Goal: Task Accomplishment & Management: Manage account settings

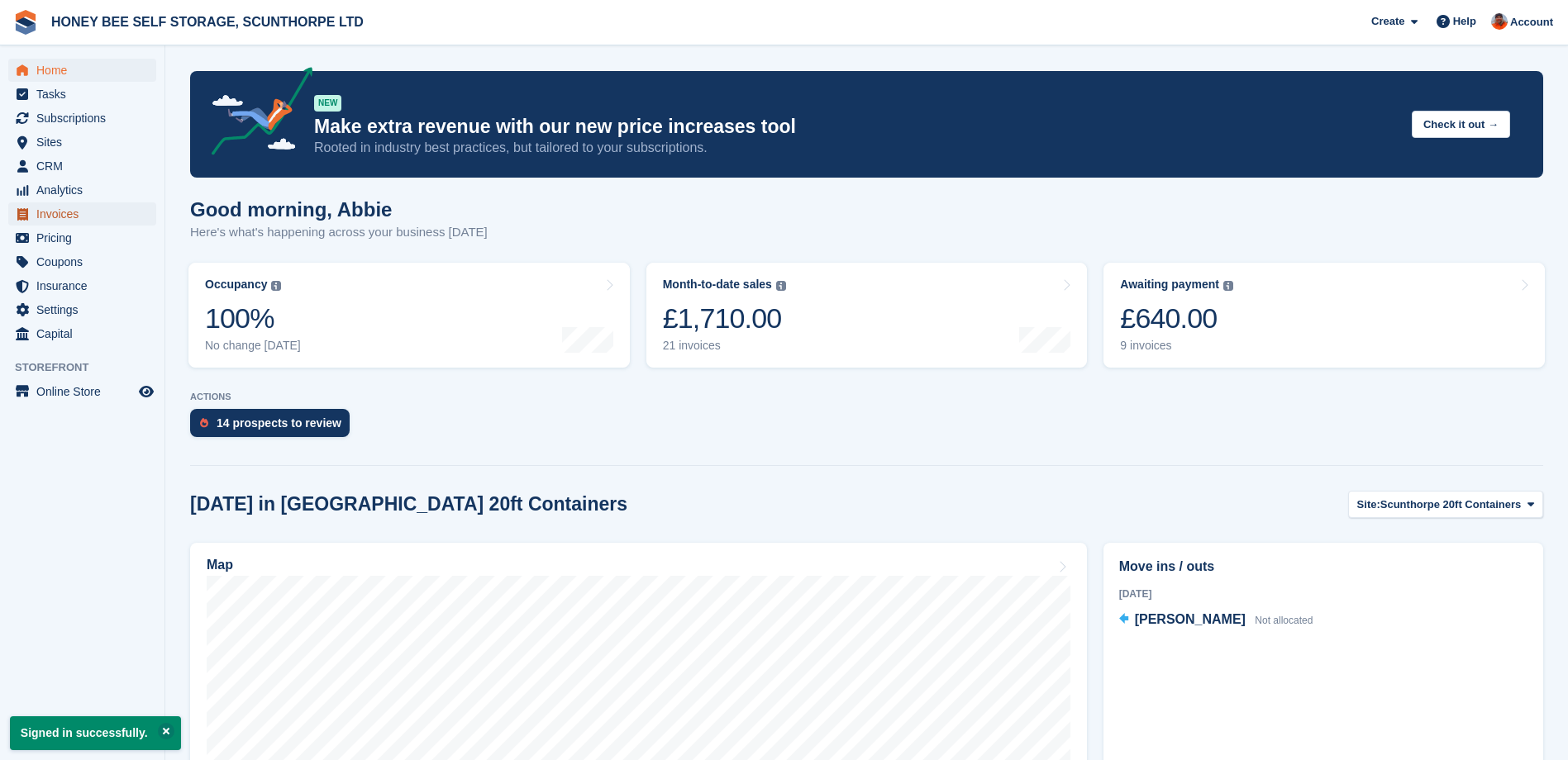
click at [75, 215] on span "Invoices" at bounding box center [85, 214] width 99 height 24
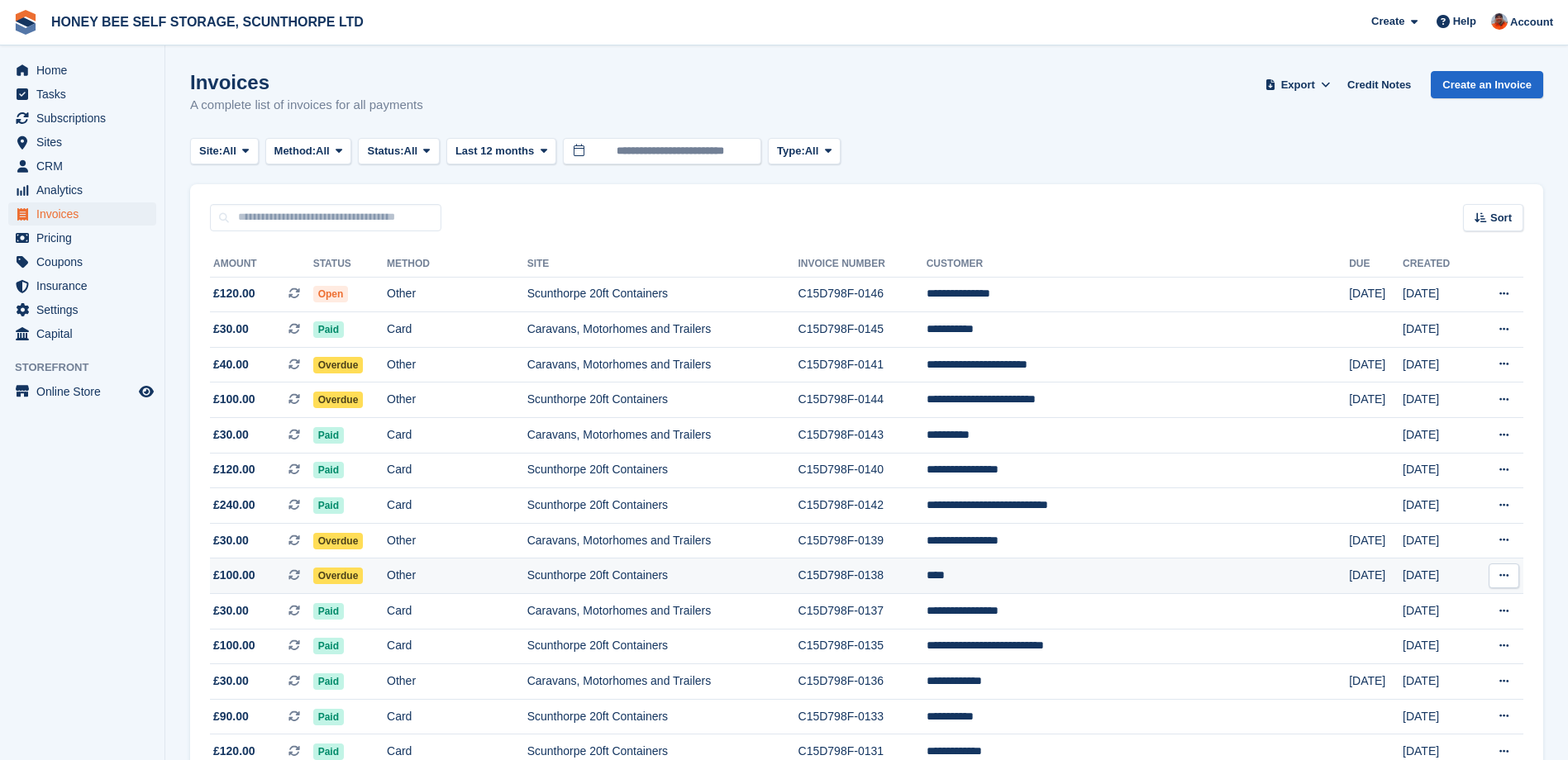
click at [359, 576] on span "Overdue" at bounding box center [338, 576] width 50 height 17
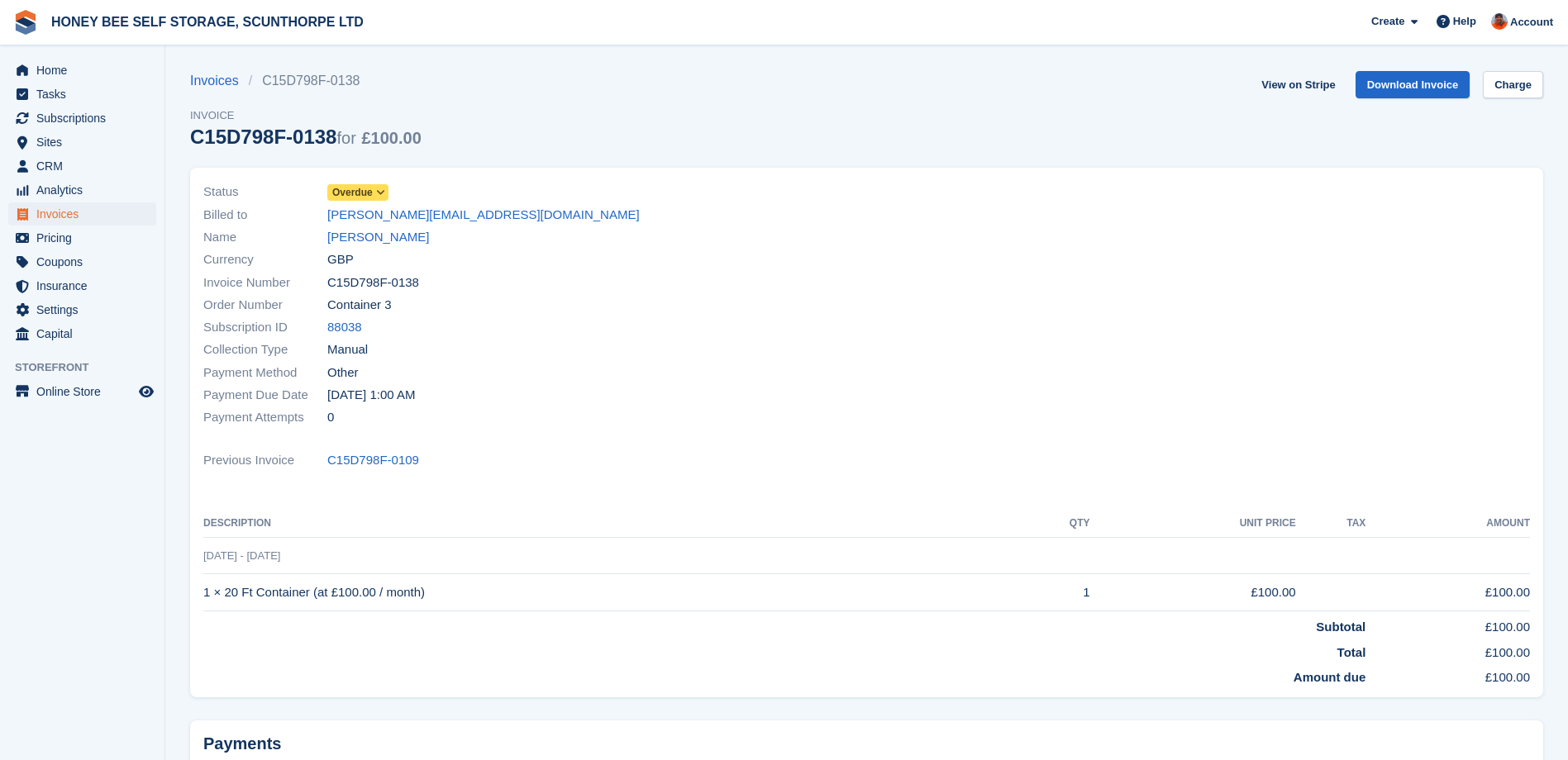
click at [378, 189] on icon at bounding box center [380, 192] width 9 height 10
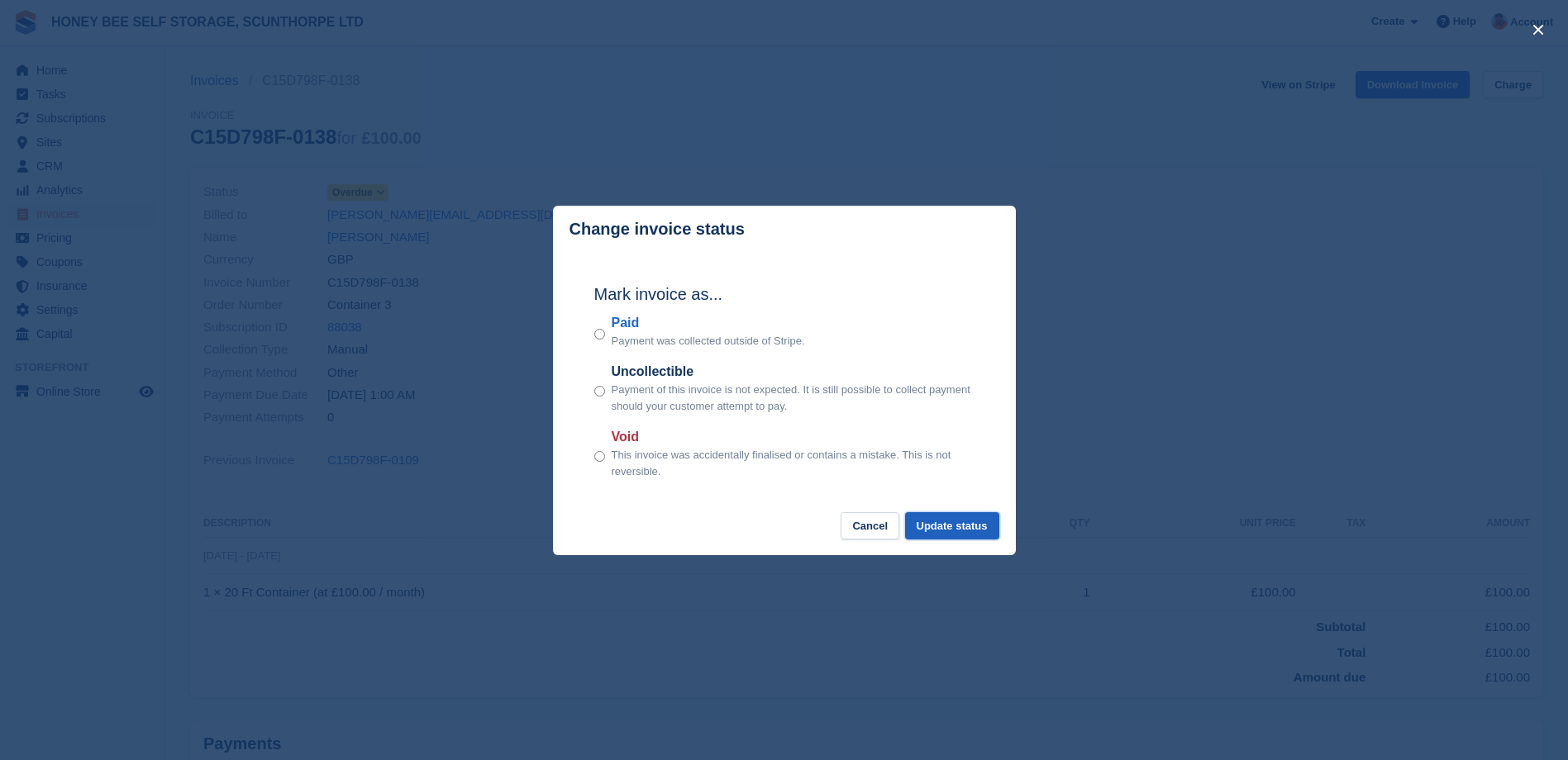
click at [950, 529] on button "Update status" at bounding box center [953, 526] width 94 height 27
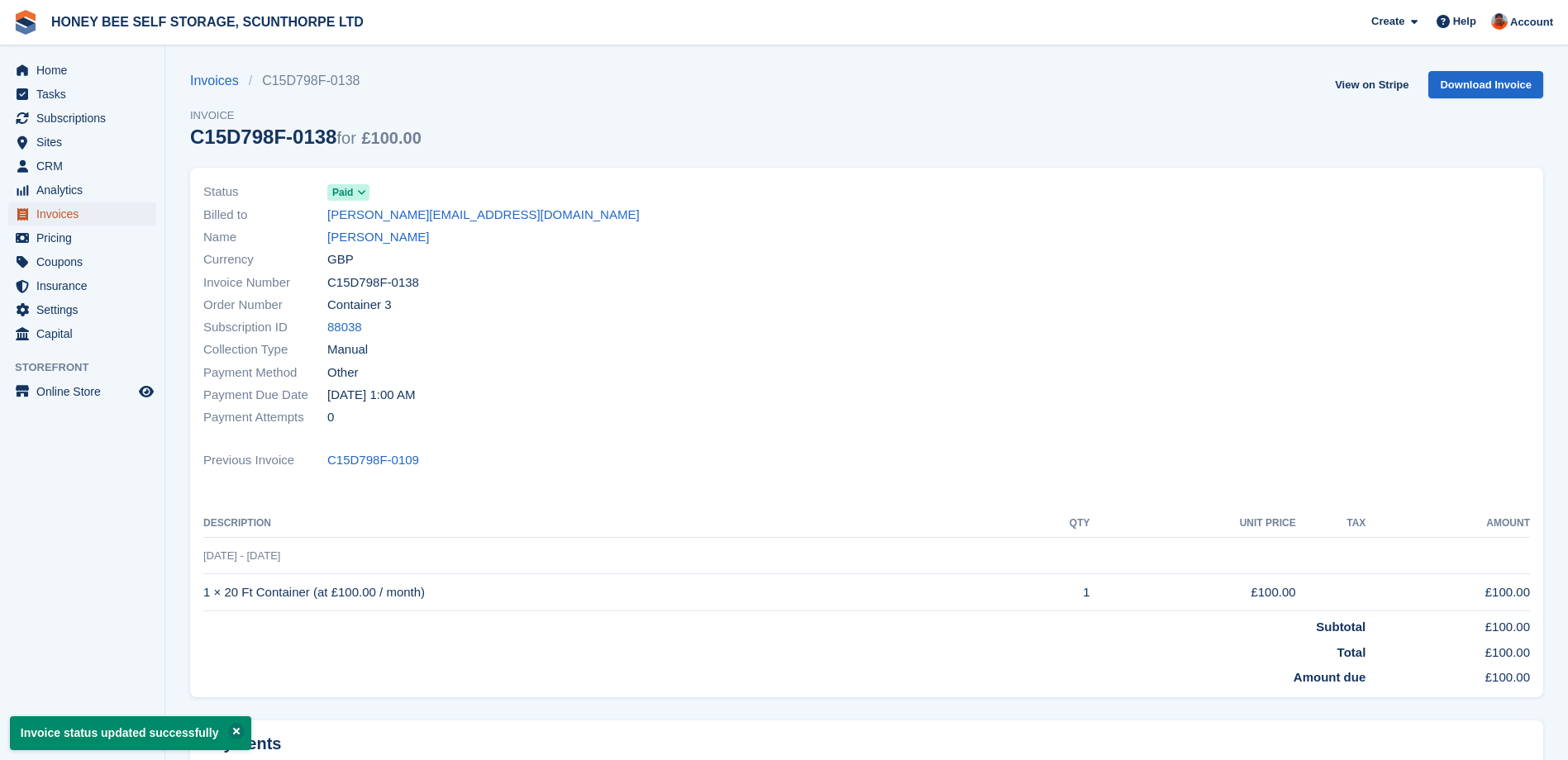
click at [52, 216] on span "Invoices" at bounding box center [85, 214] width 99 height 24
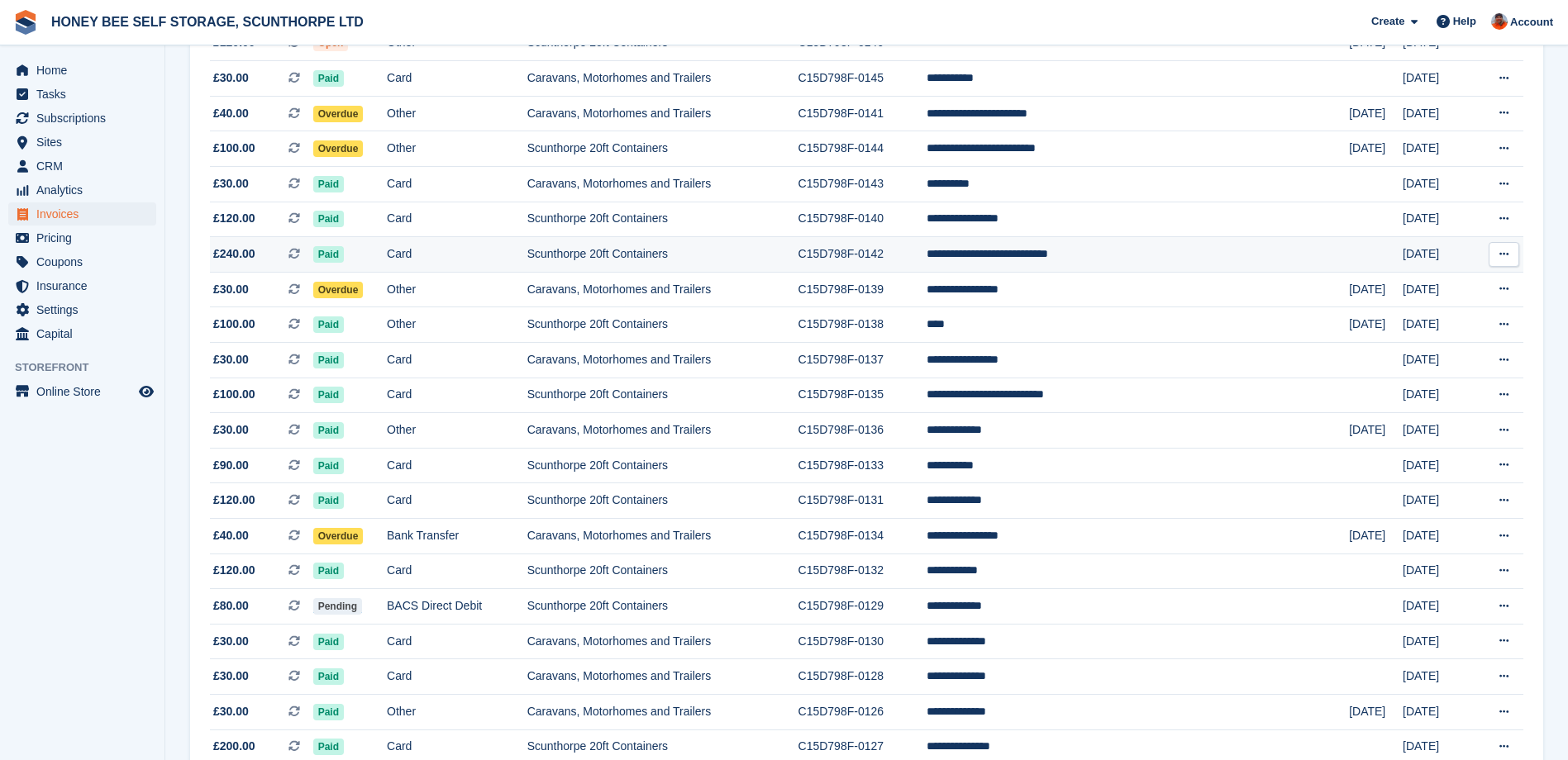
scroll to position [330, 0]
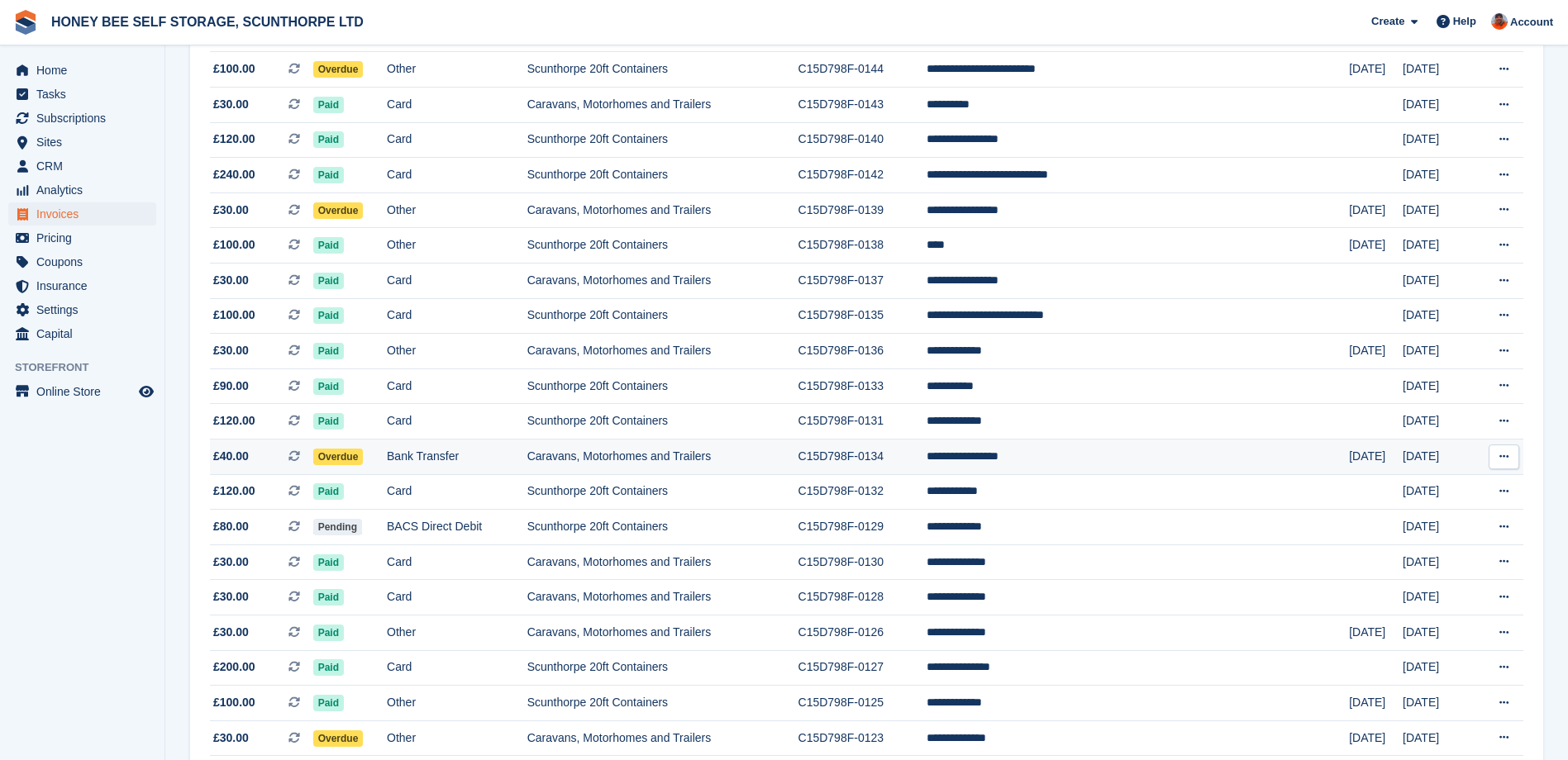
click at [363, 459] on span "Overdue" at bounding box center [338, 456] width 50 height 17
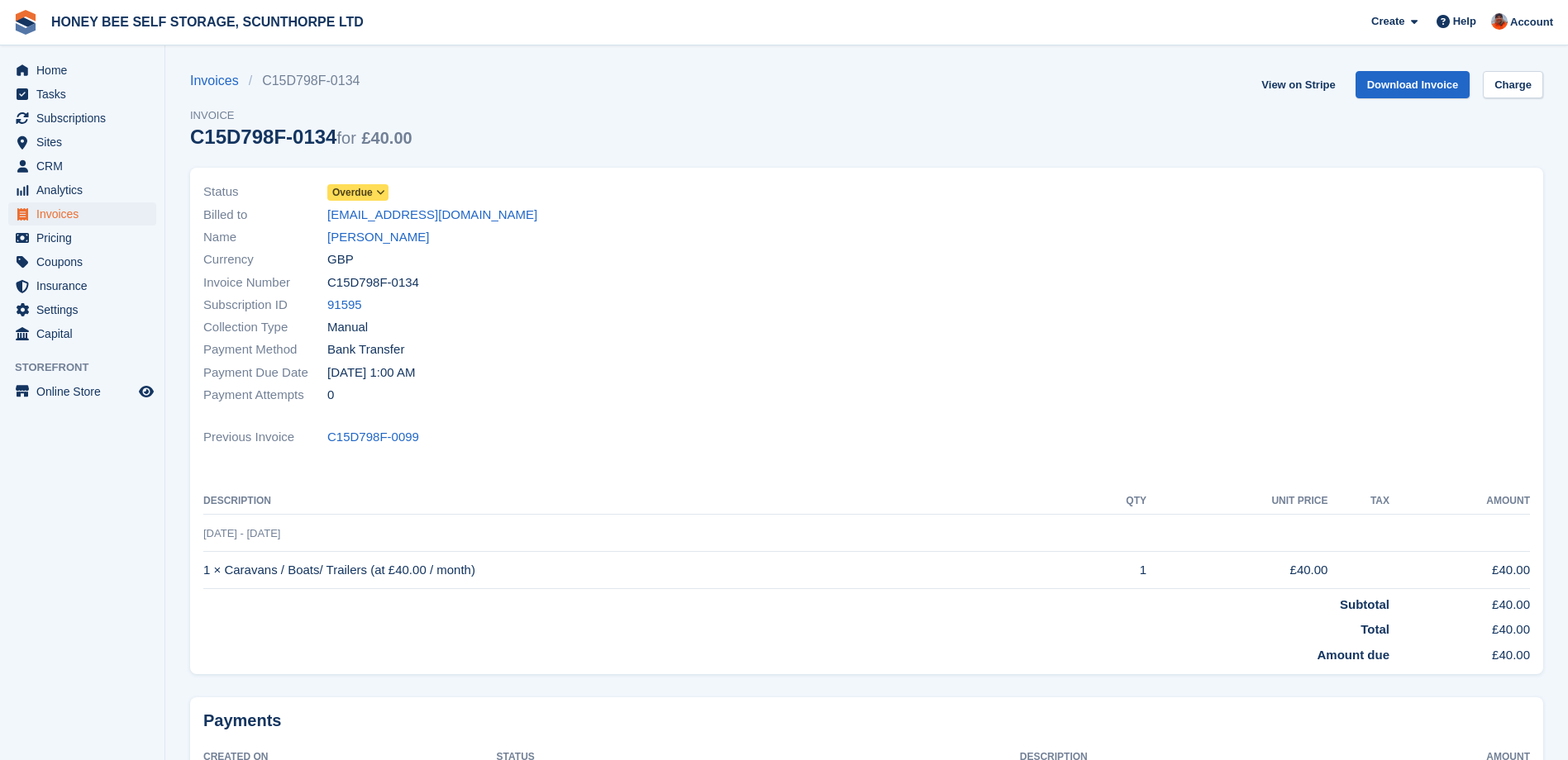
click at [376, 190] on icon at bounding box center [380, 192] width 9 height 10
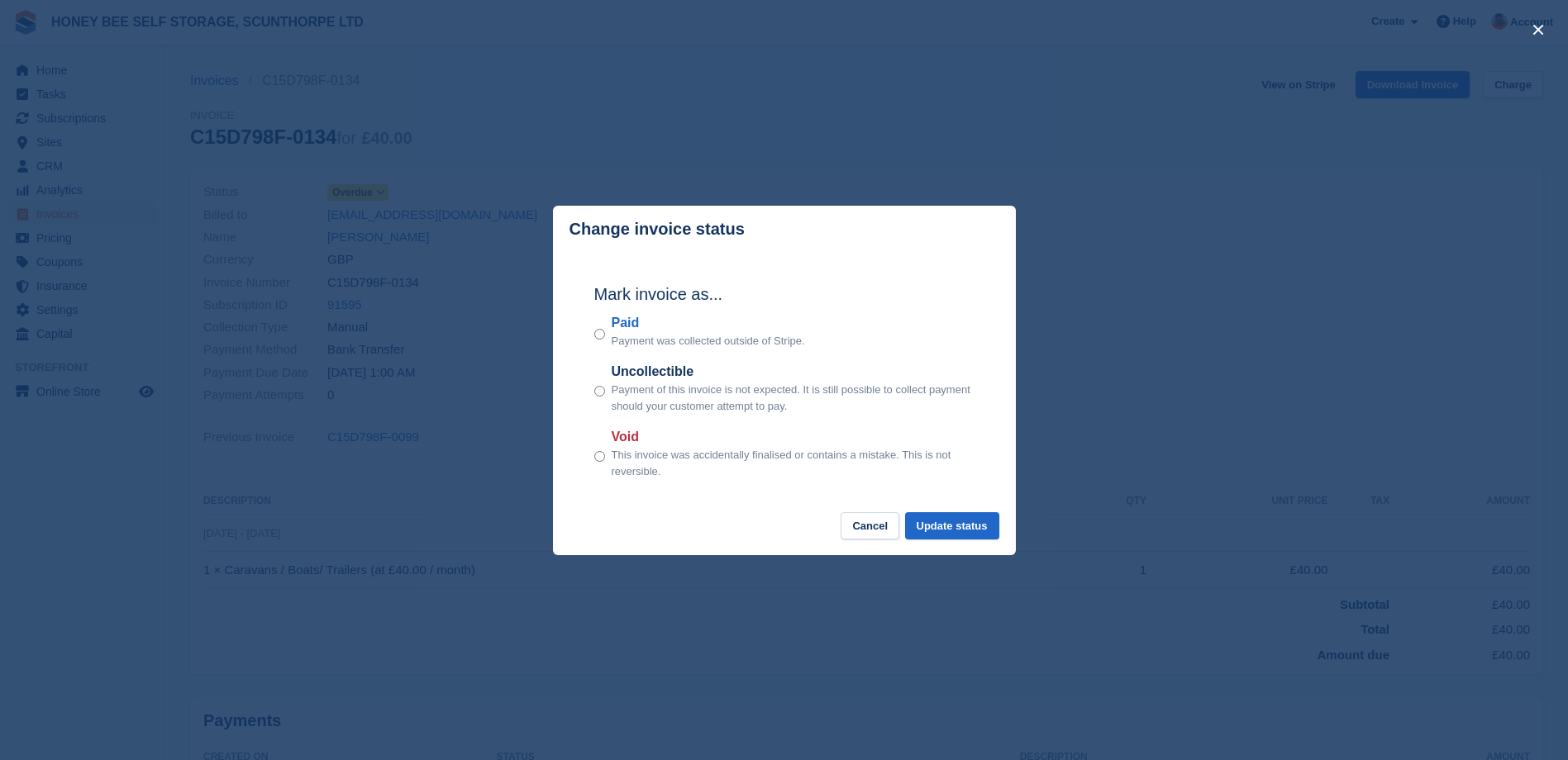
click at [605, 340] on div "Paid Payment was collected outside of Stripe." at bounding box center [785, 330] width 381 height 36
click at [947, 523] on button "Update status" at bounding box center [953, 526] width 94 height 27
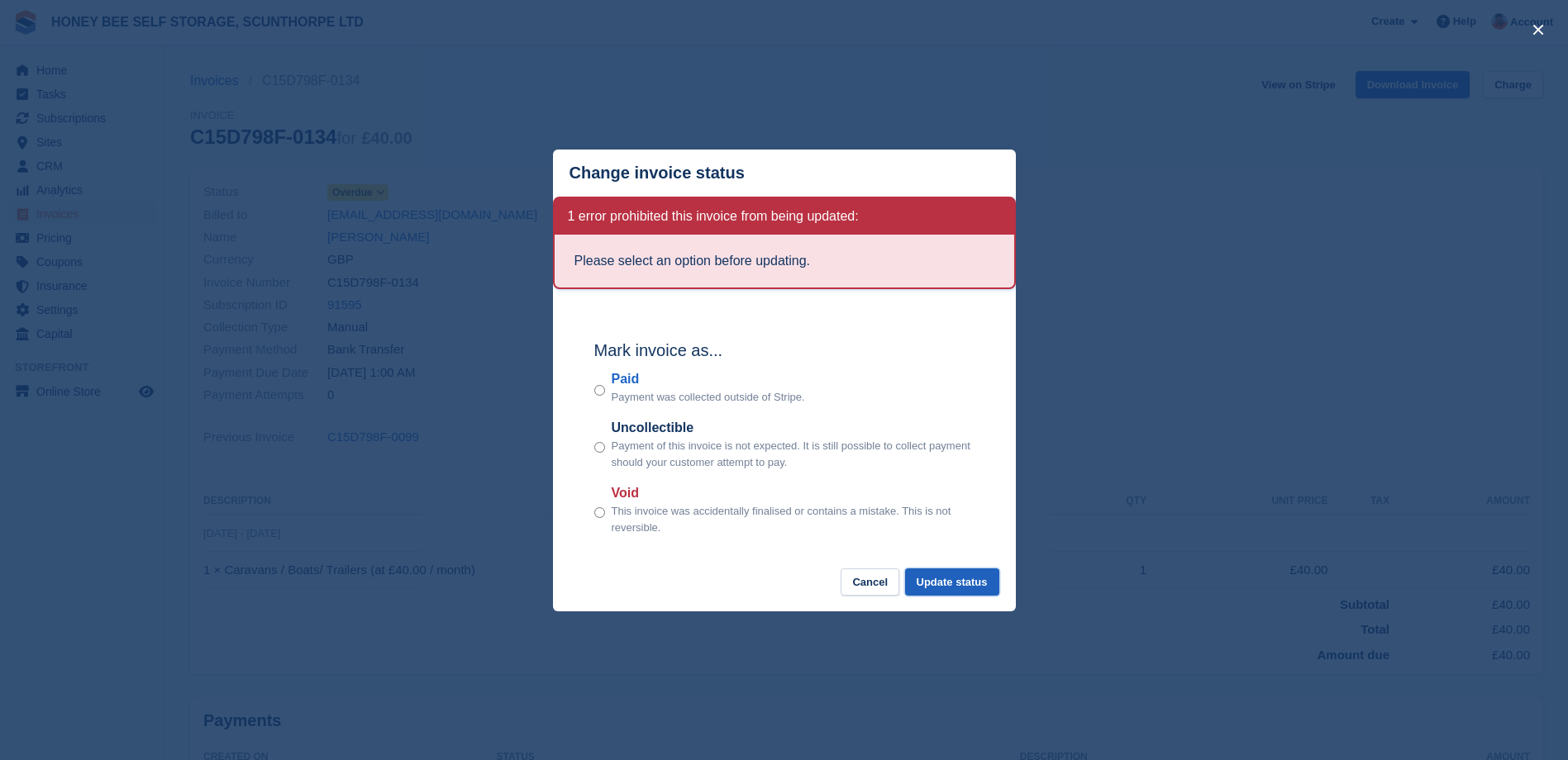
click at [965, 581] on button "Update status" at bounding box center [953, 583] width 94 height 27
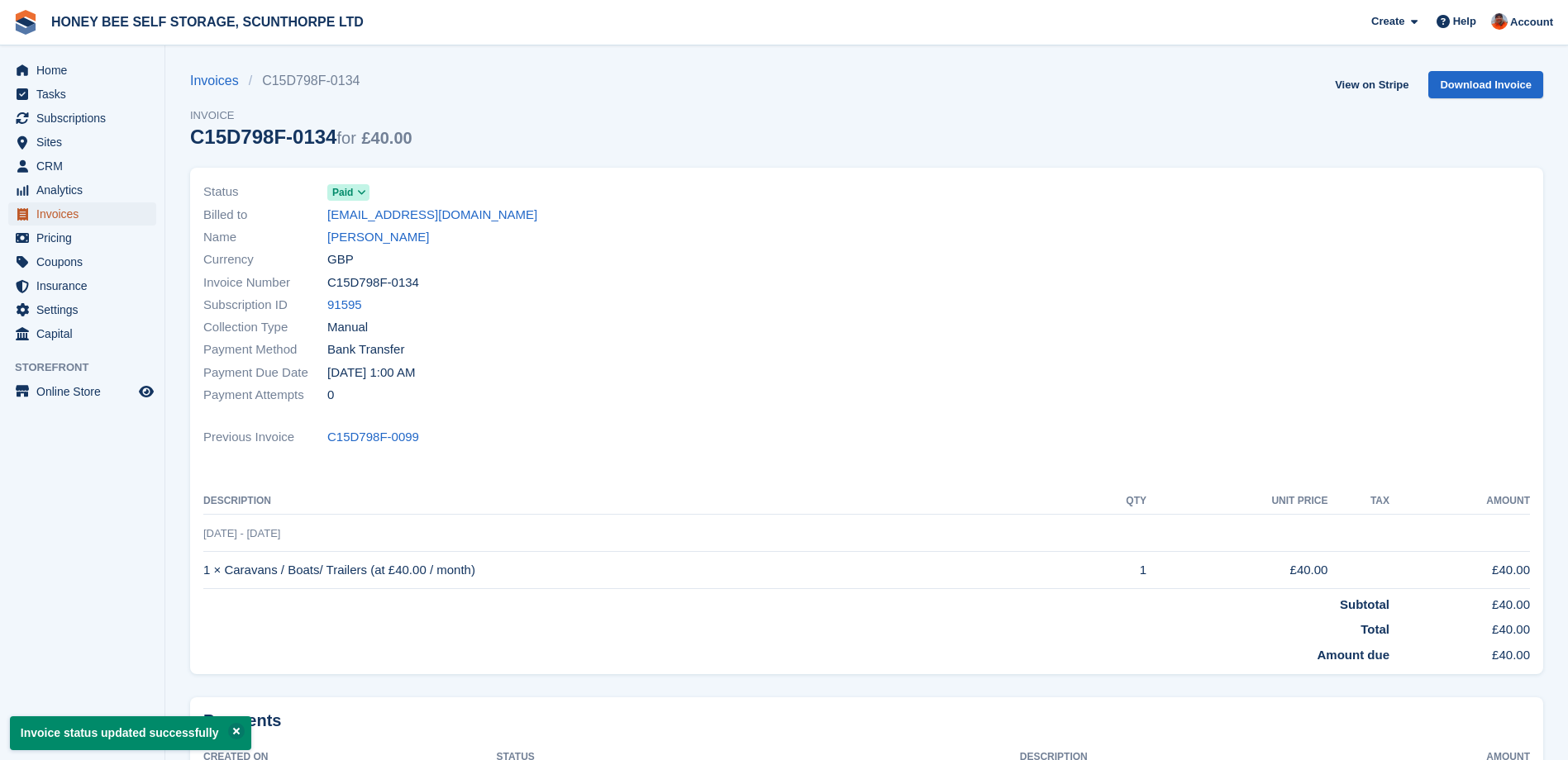
drag, startPoint x: 52, startPoint y: 208, endPoint x: 446, endPoint y: 314, distance: 408.0
click at [53, 208] on span "Invoices" at bounding box center [85, 214] width 99 height 24
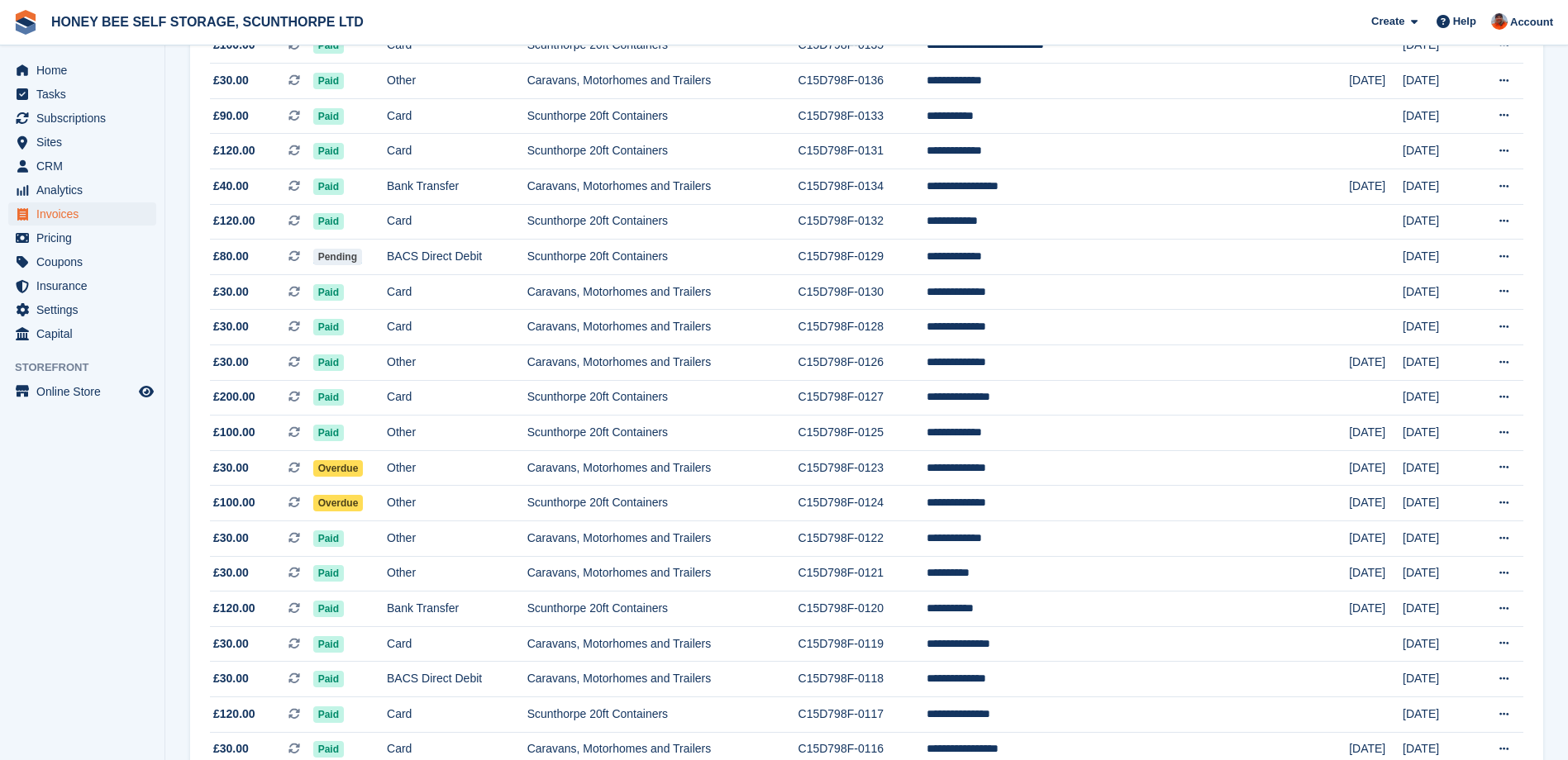
scroll to position [661, 0]
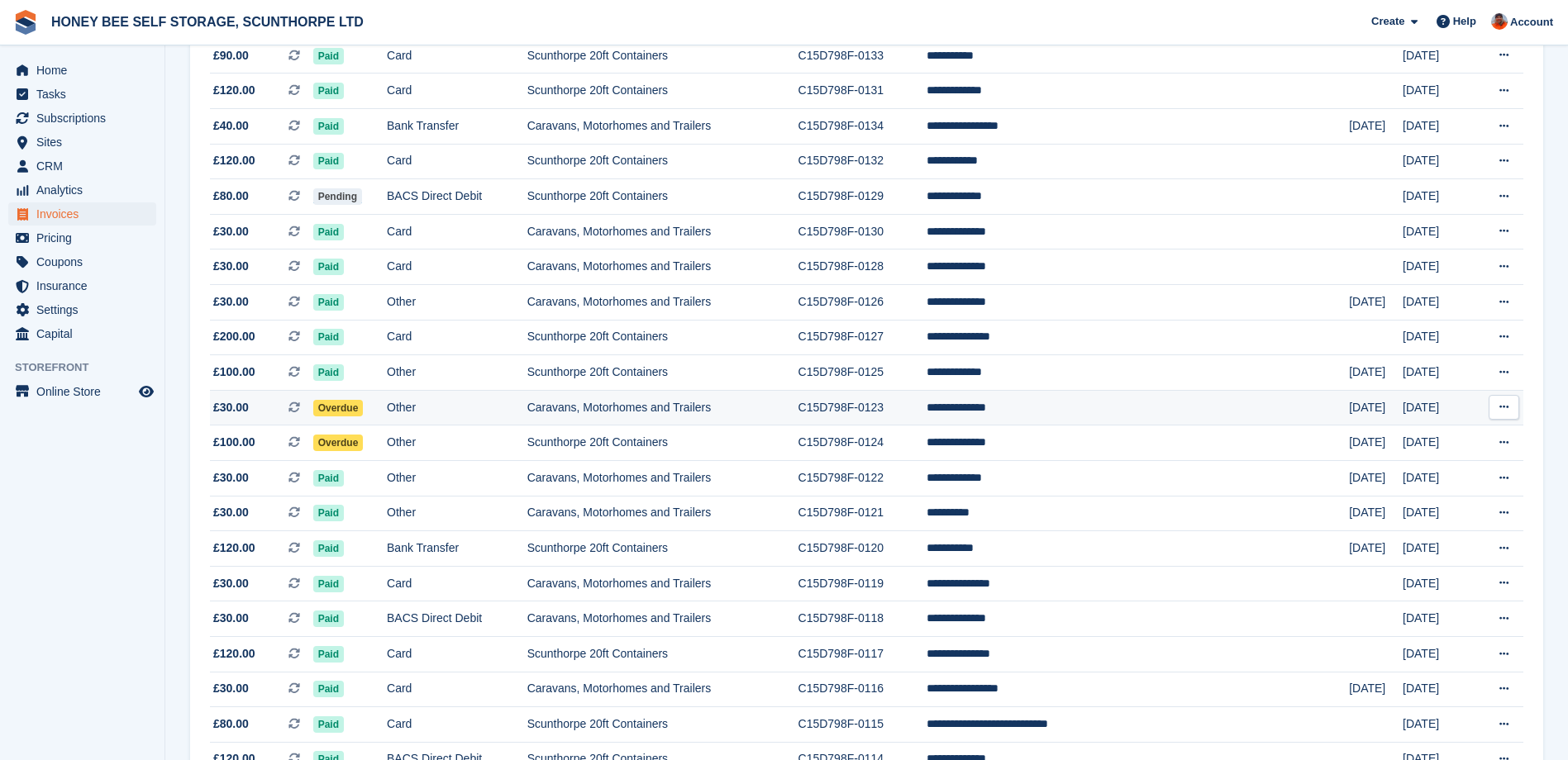
click at [361, 406] on span "Overdue" at bounding box center [338, 408] width 50 height 17
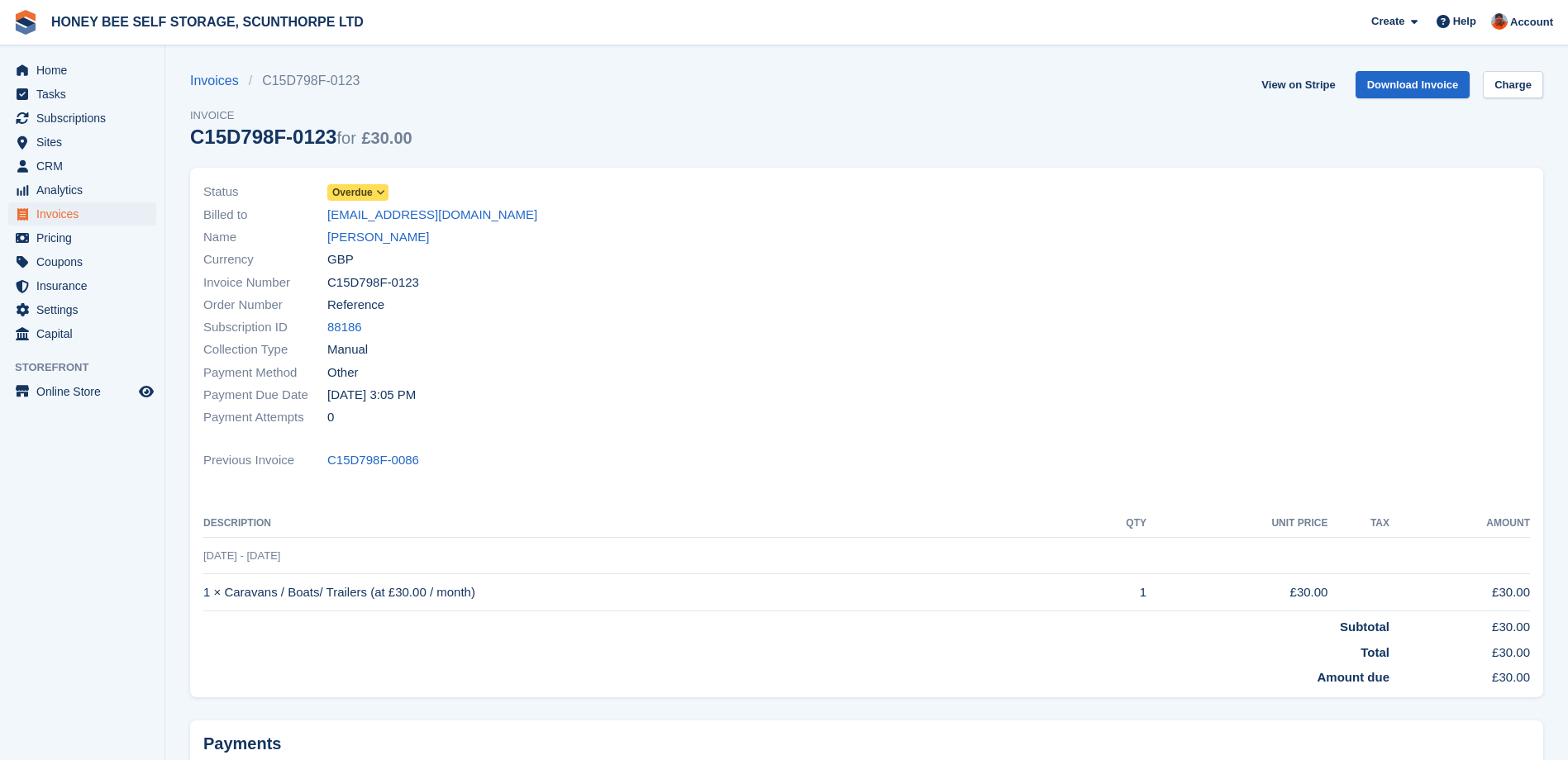
click at [377, 191] on icon at bounding box center [380, 192] width 9 height 10
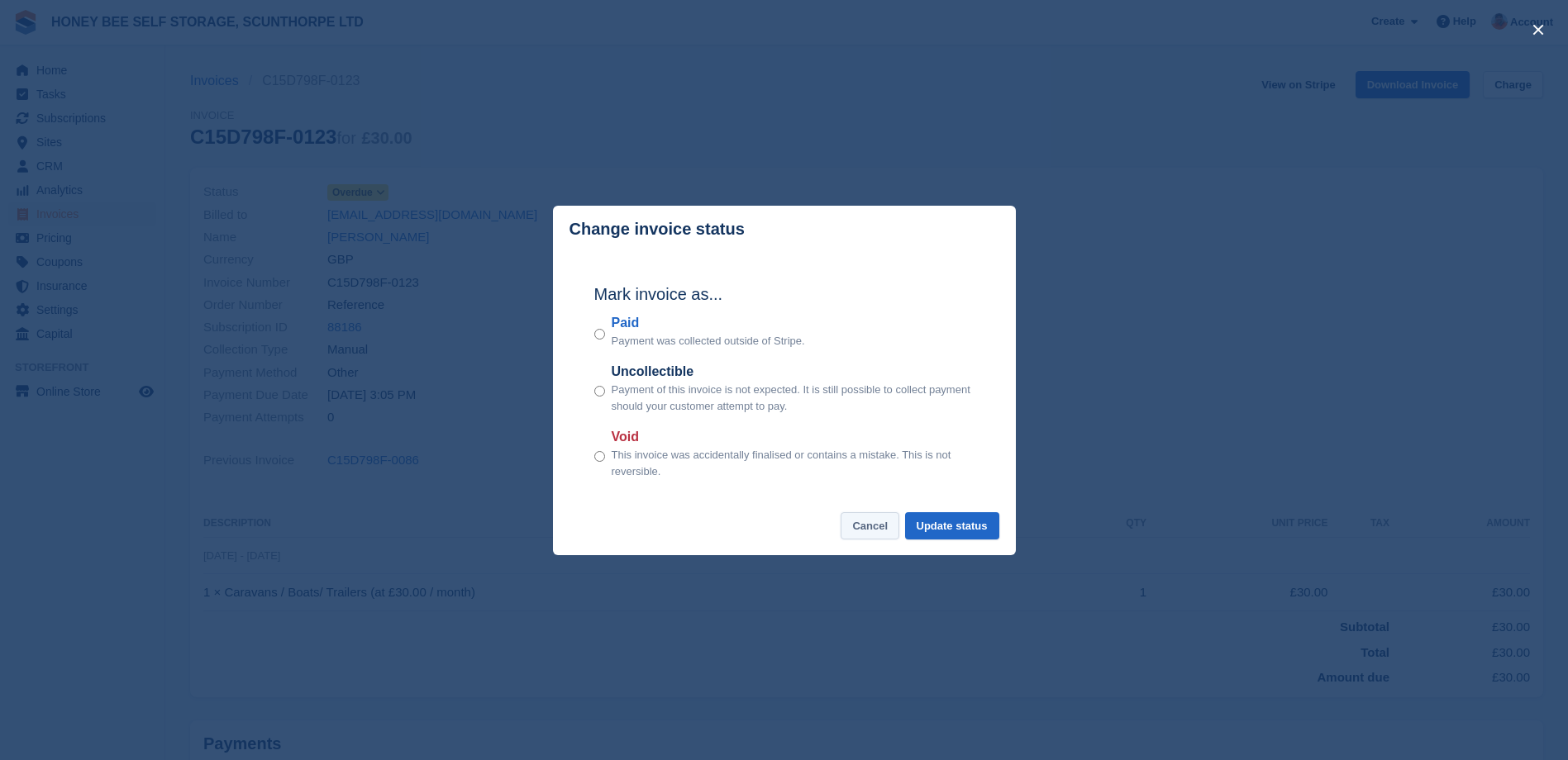
click at [863, 526] on button "Cancel" at bounding box center [870, 526] width 59 height 27
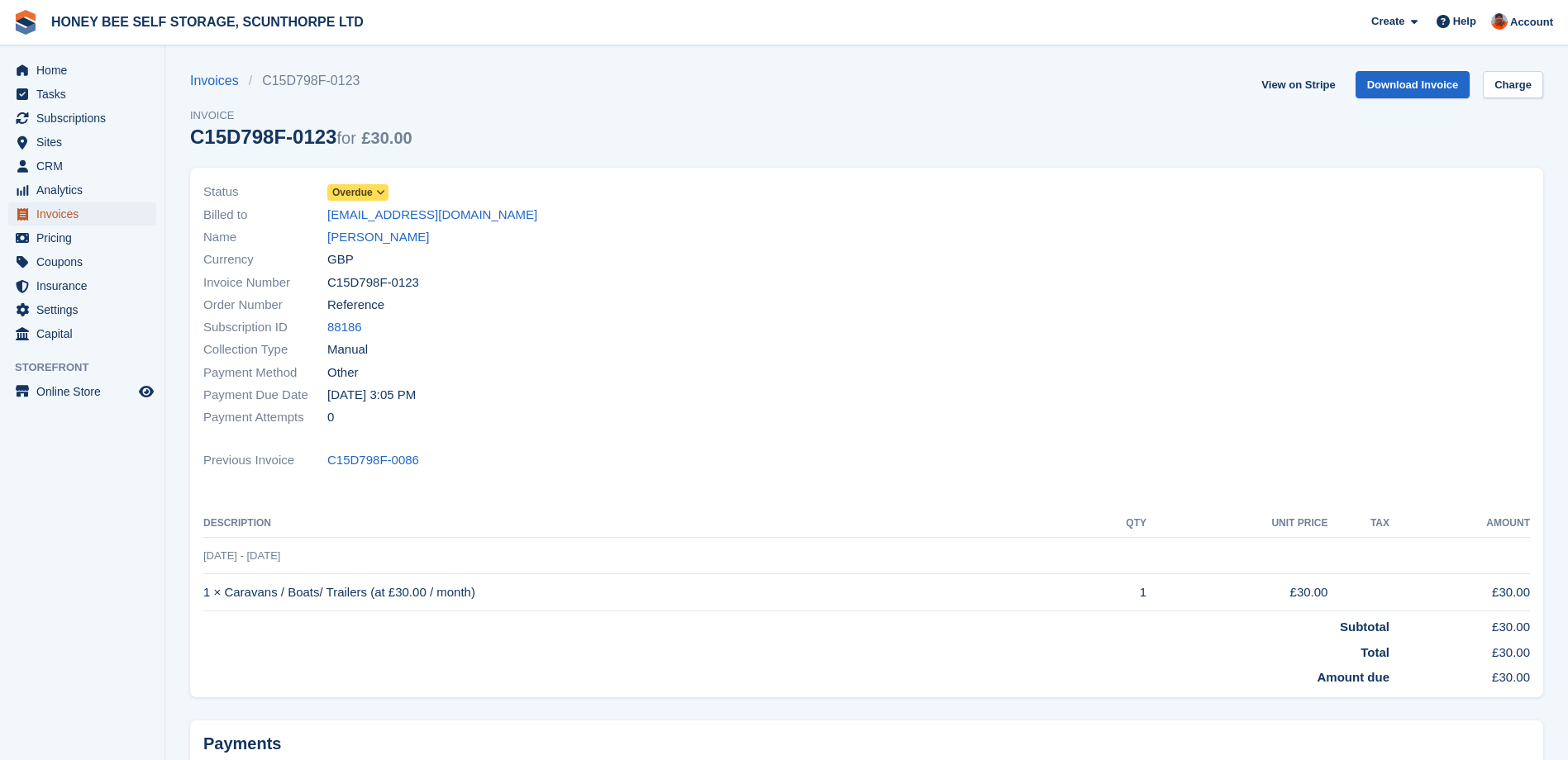
click at [64, 214] on span "Invoices" at bounding box center [85, 214] width 99 height 24
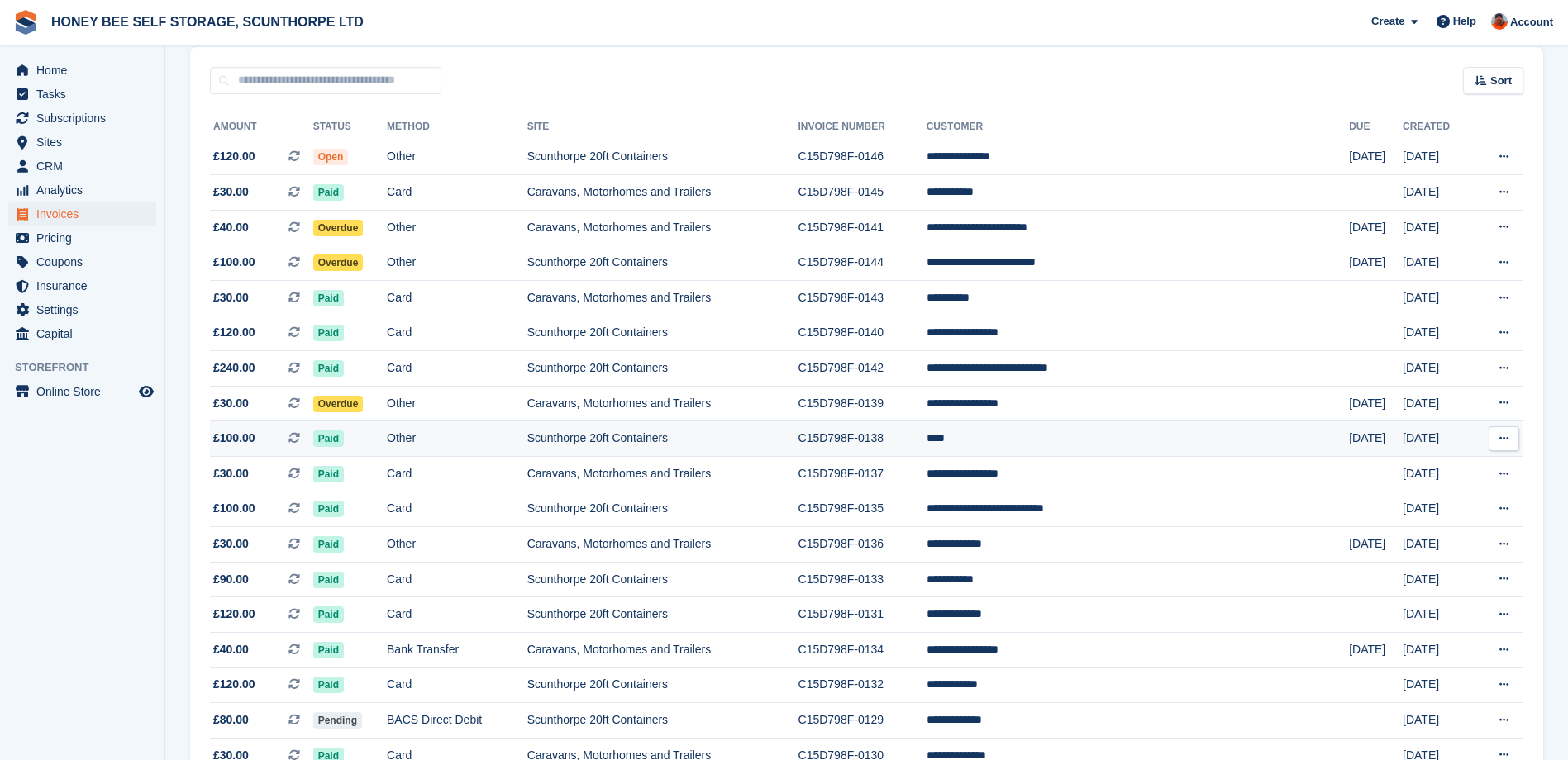
scroll to position [119, 0]
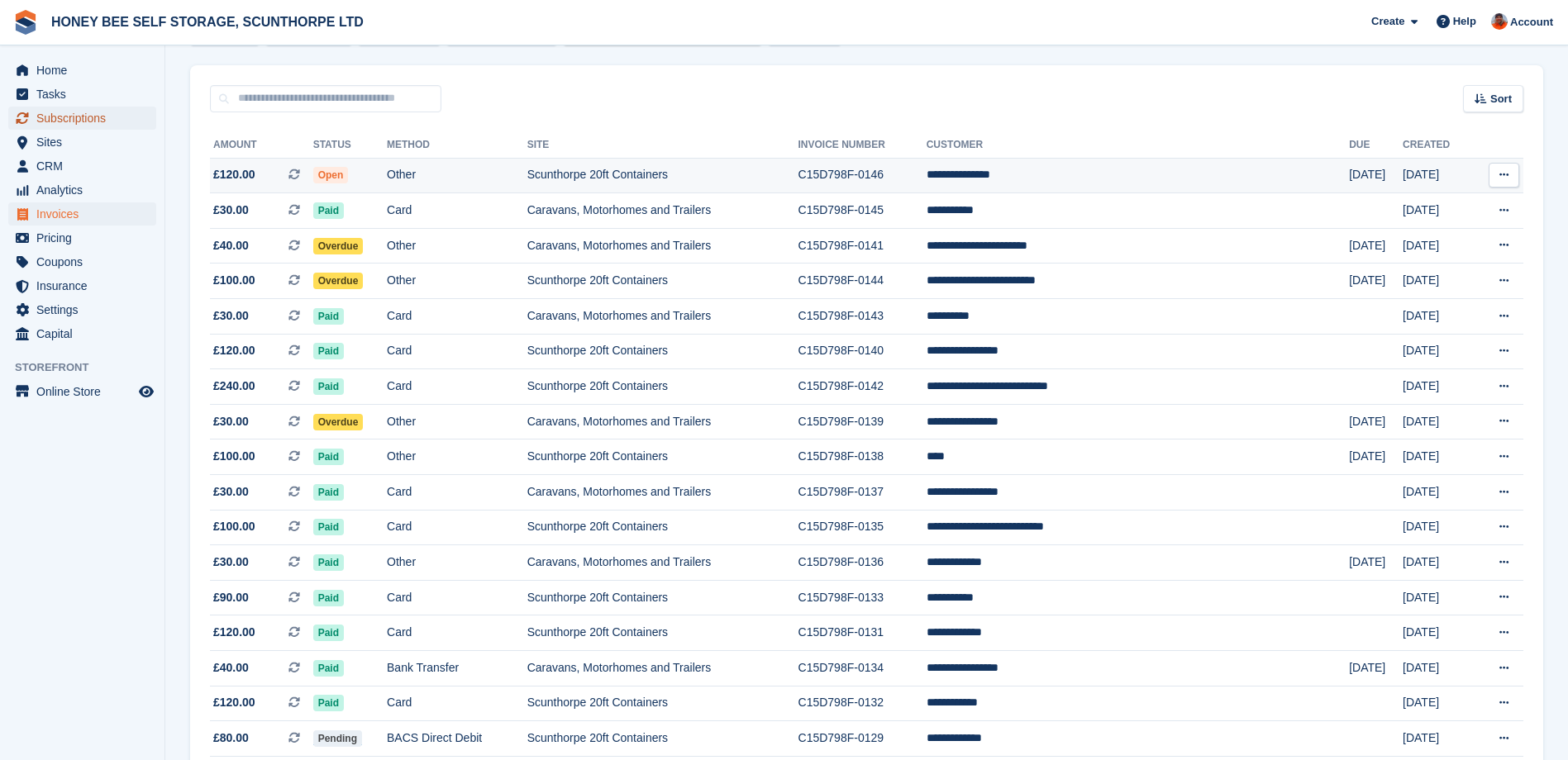
drag, startPoint x: 73, startPoint y: 111, endPoint x: 339, endPoint y: 182, distance: 275.3
click at [73, 111] on span "Subscriptions" at bounding box center [85, 119] width 99 height 24
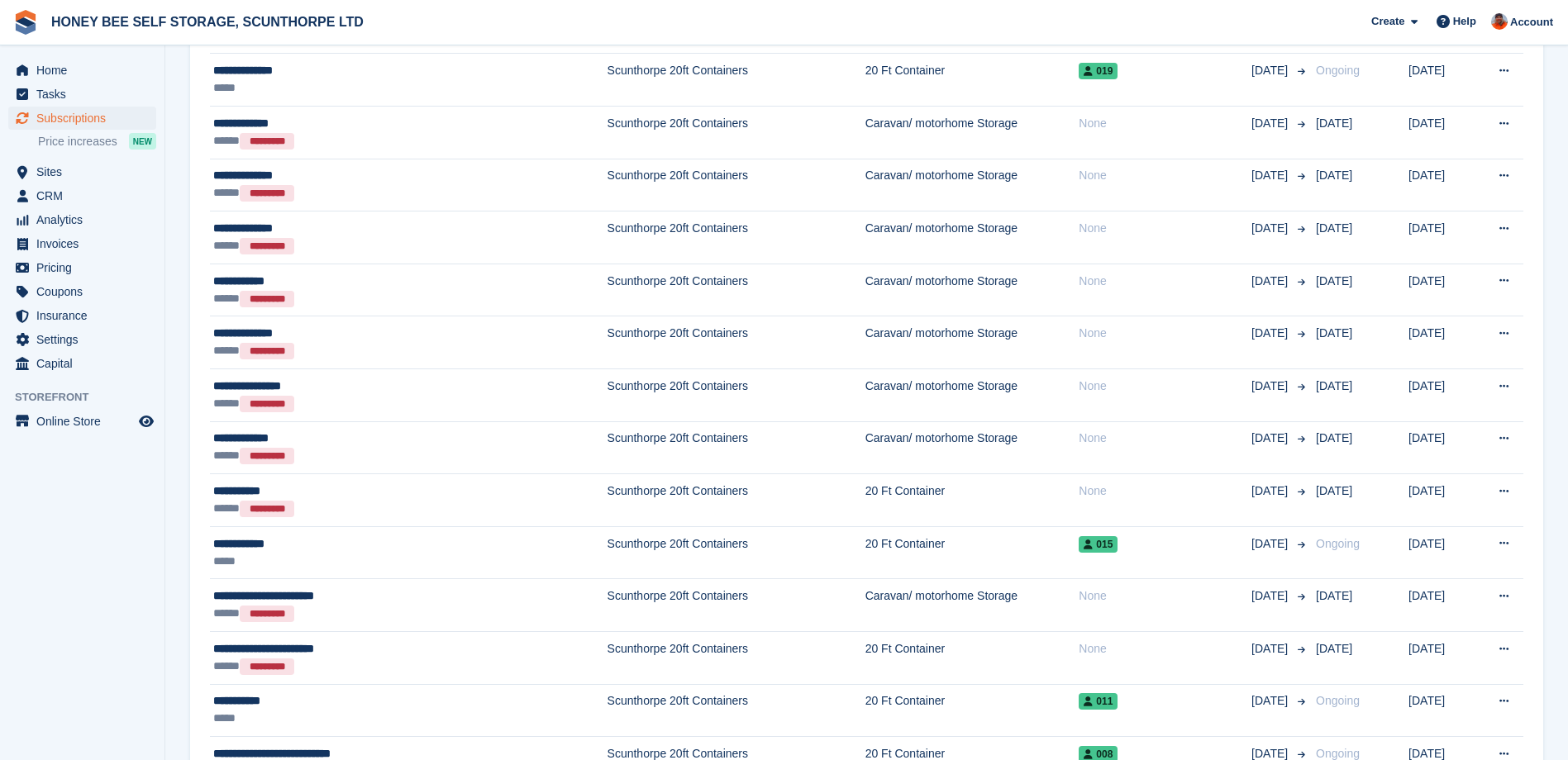
scroll to position [2065, 0]
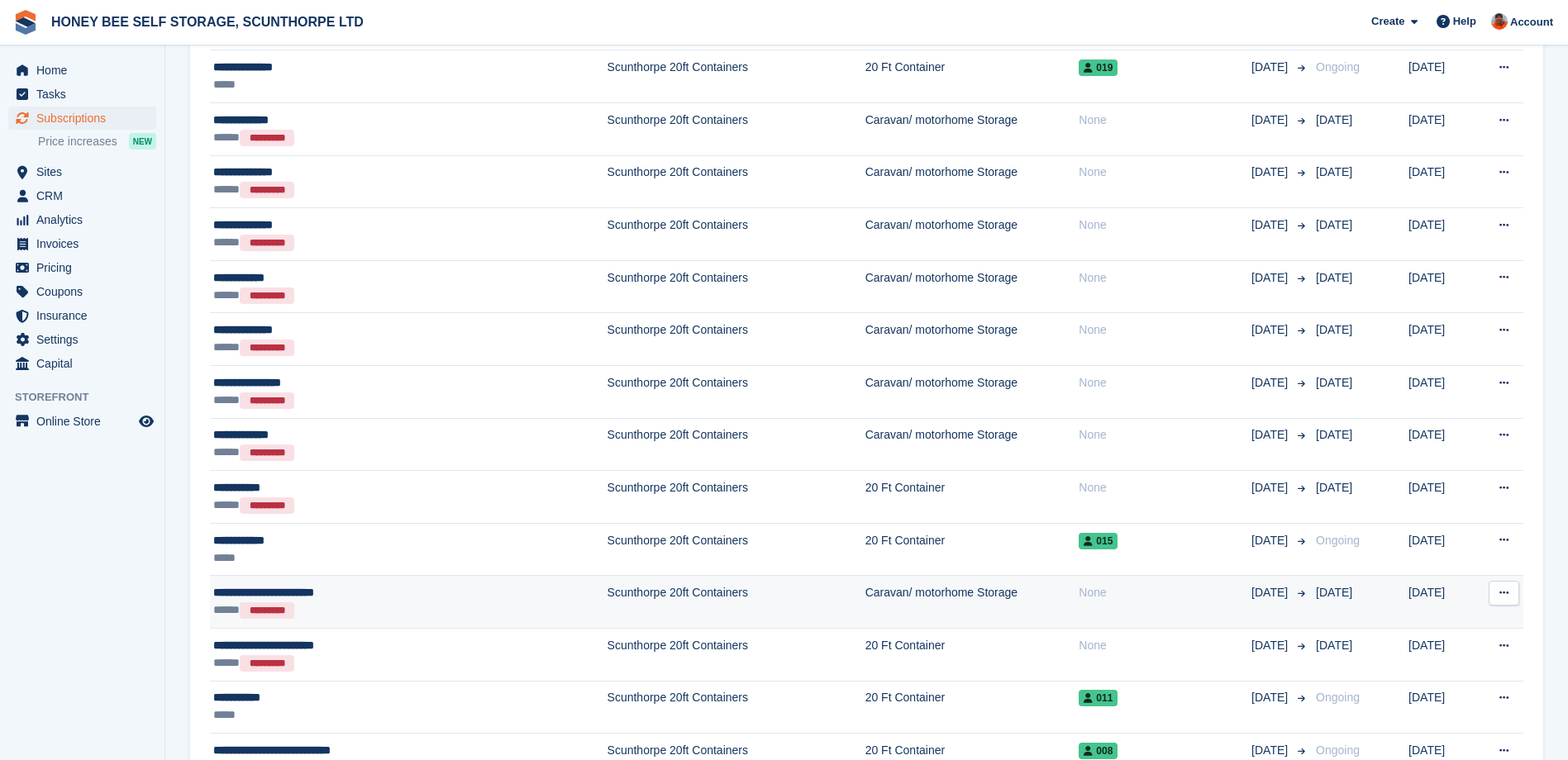
click at [607, 586] on td "Scunthorpe 20ft Containers" at bounding box center [736, 602] width 258 height 53
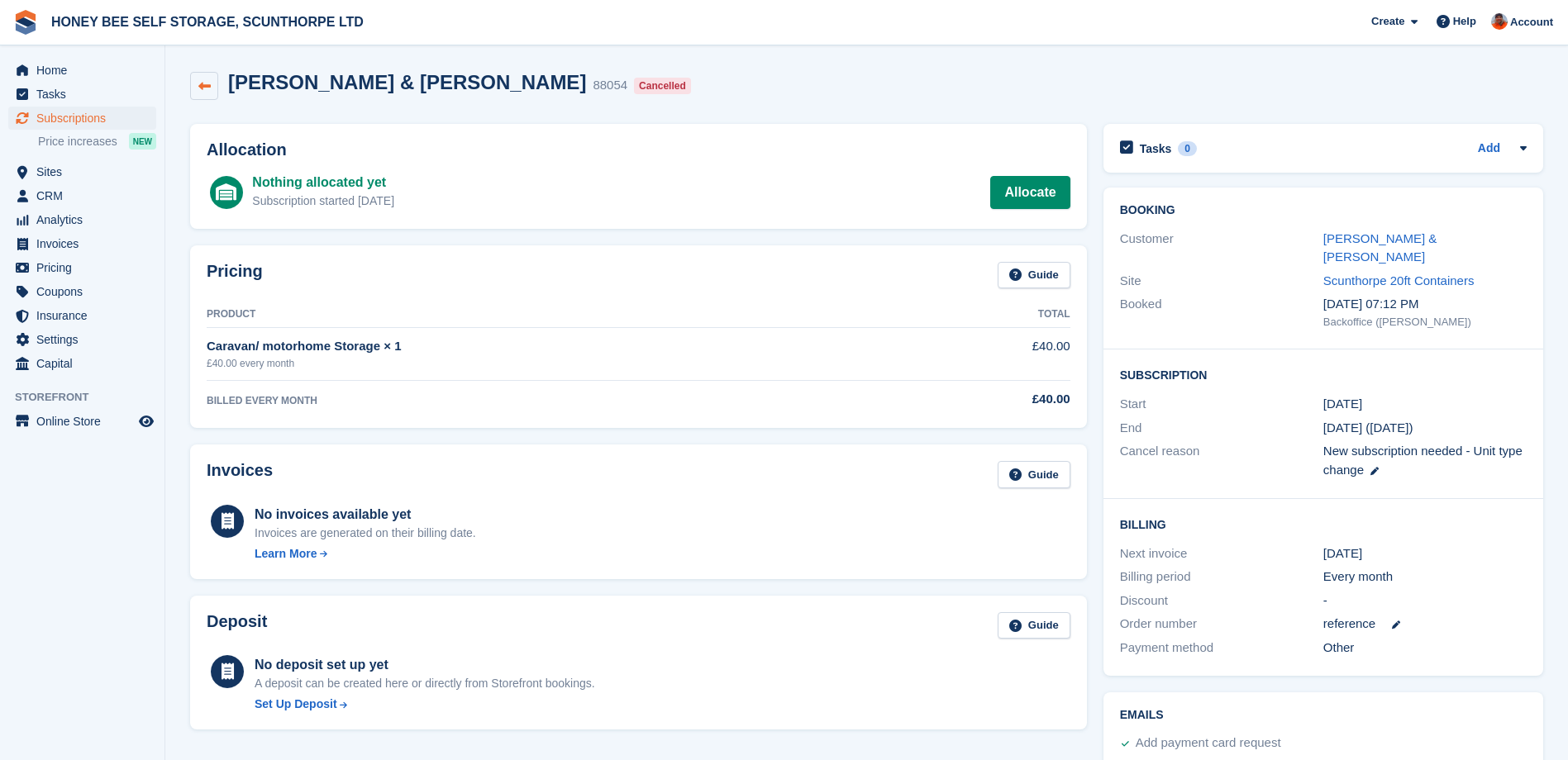
drag, startPoint x: 202, startPoint y: 86, endPoint x: 328, endPoint y: 271, distance: 223.8
click at [202, 86] on icon at bounding box center [204, 86] width 13 height 13
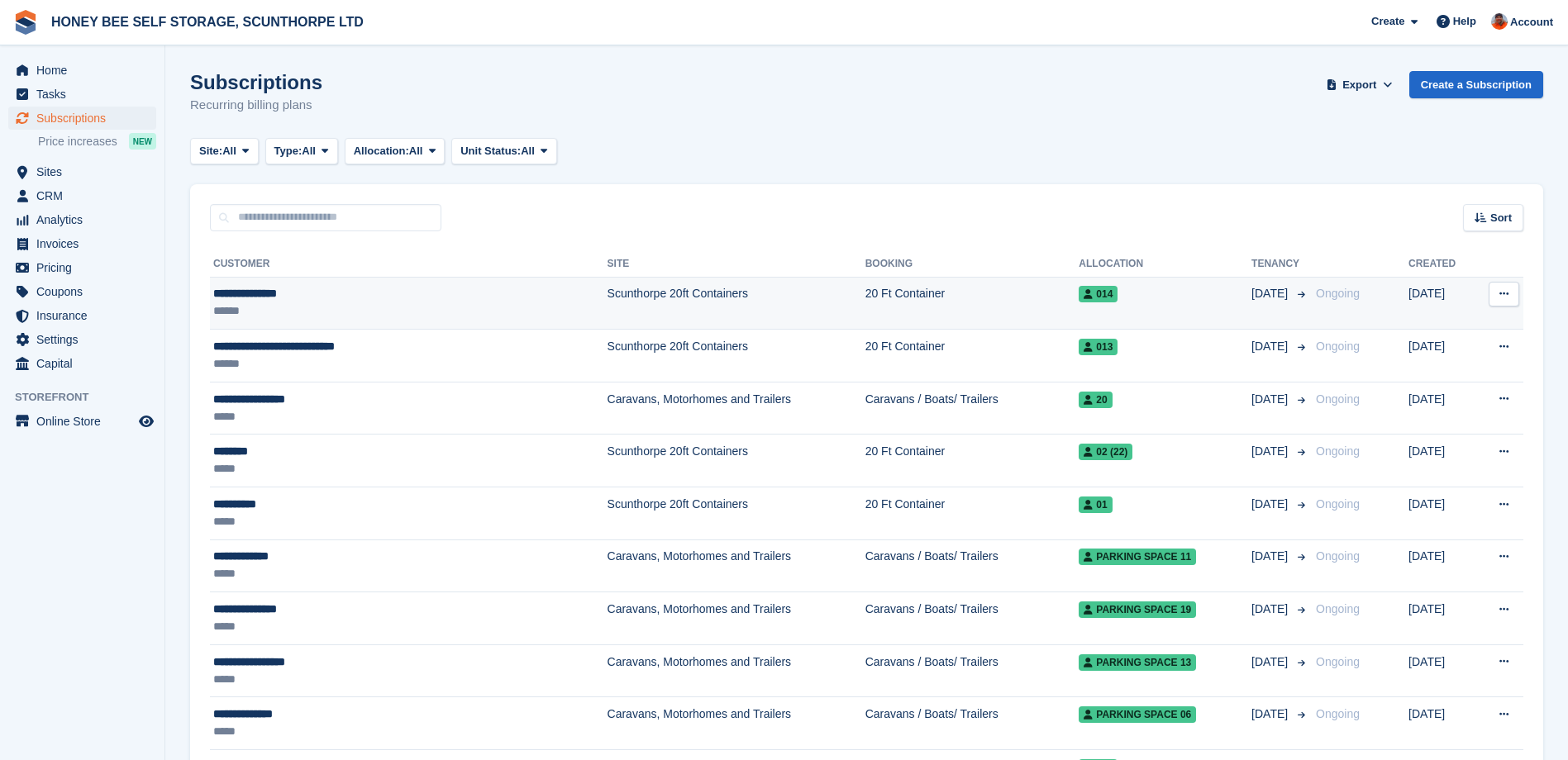
click at [607, 296] on td "Scunthorpe 20ft Containers" at bounding box center [736, 303] width 258 height 53
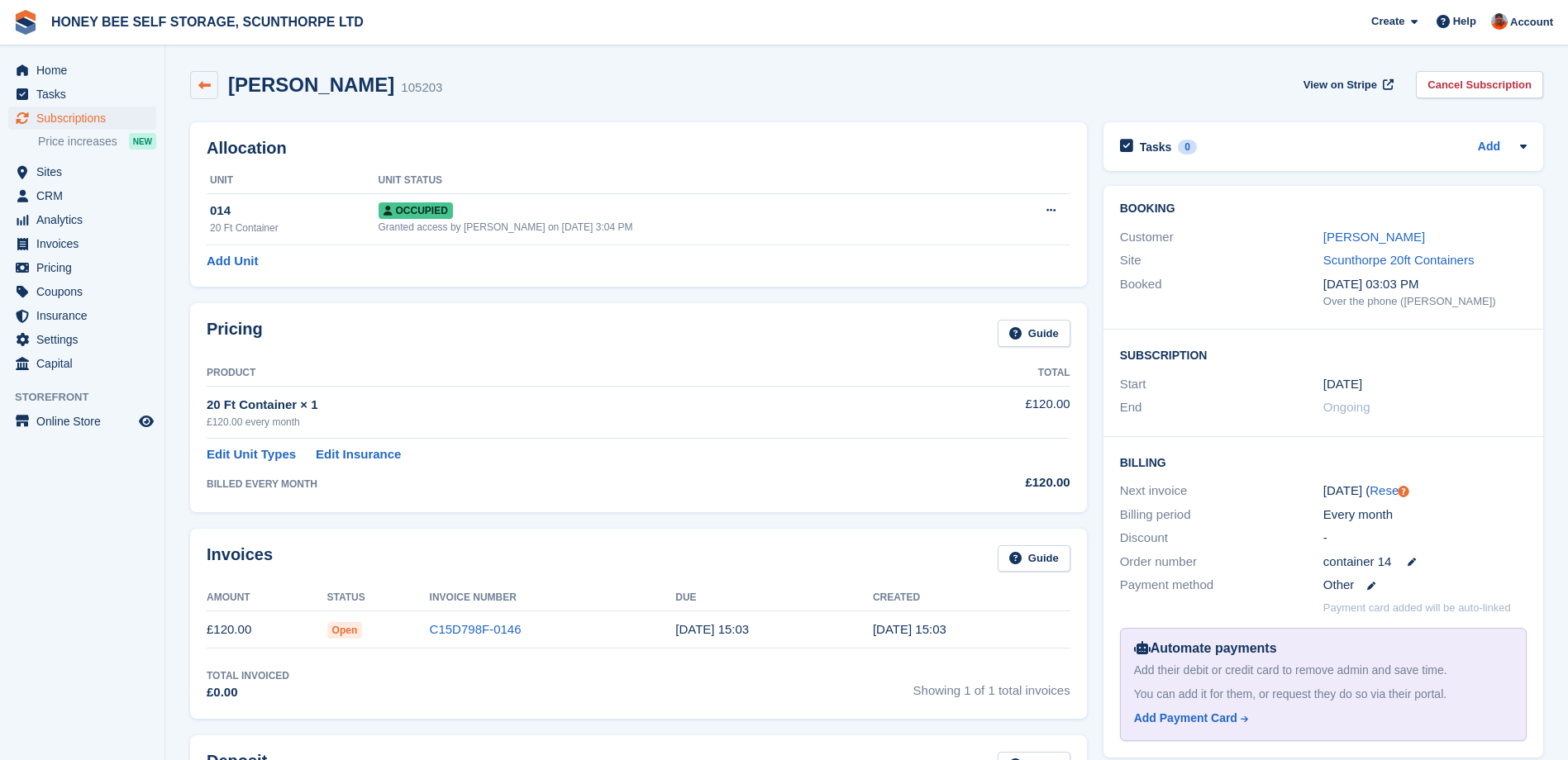
click at [213, 83] on link at bounding box center [204, 84] width 28 height 28
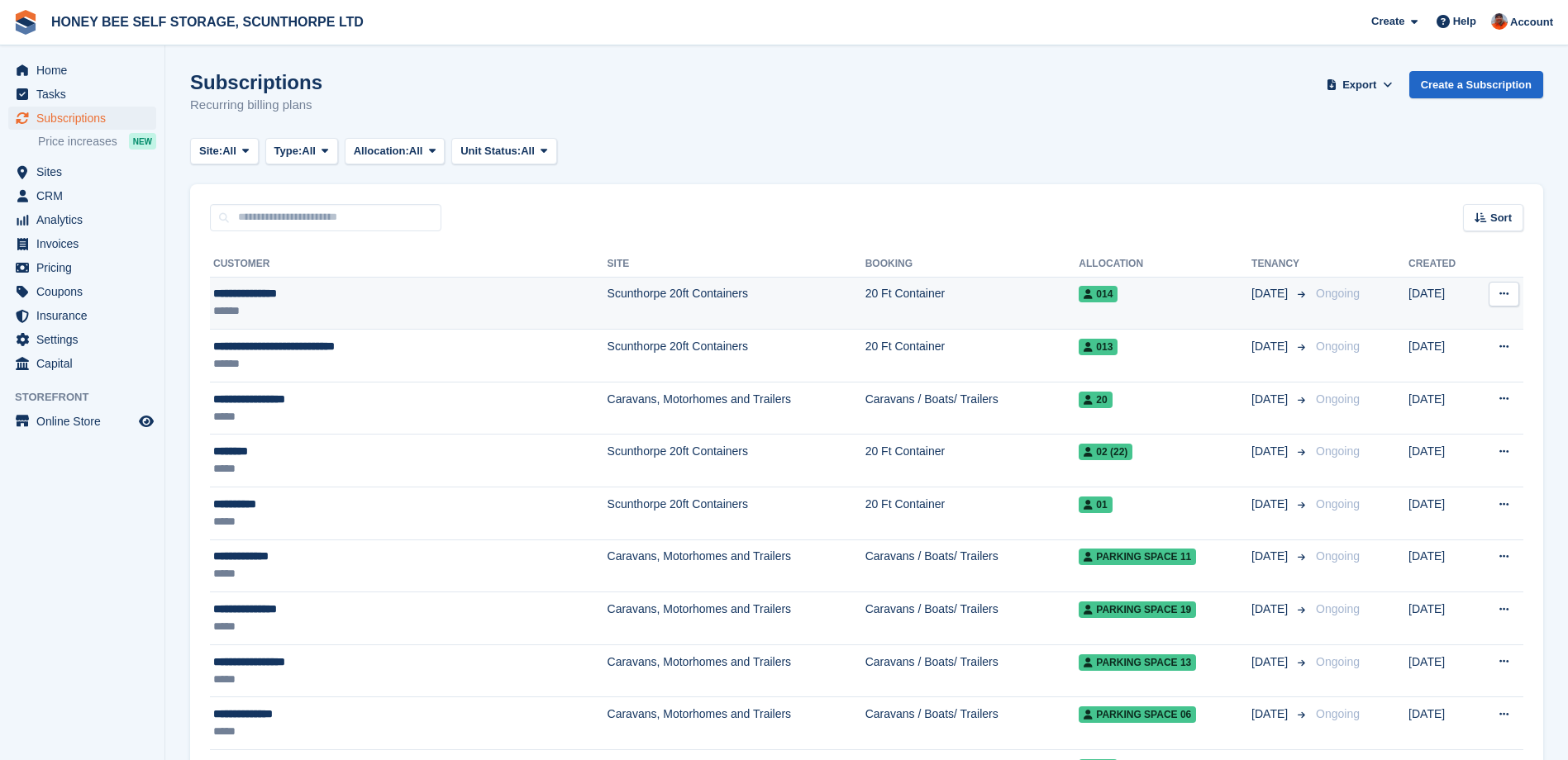
click at [1500, 292] on icon at bounding box center [1503, 293] width 9 height 11
click at [1448, 322] on p "View customer" at bounding box center [1439, 327] width 144 height 22
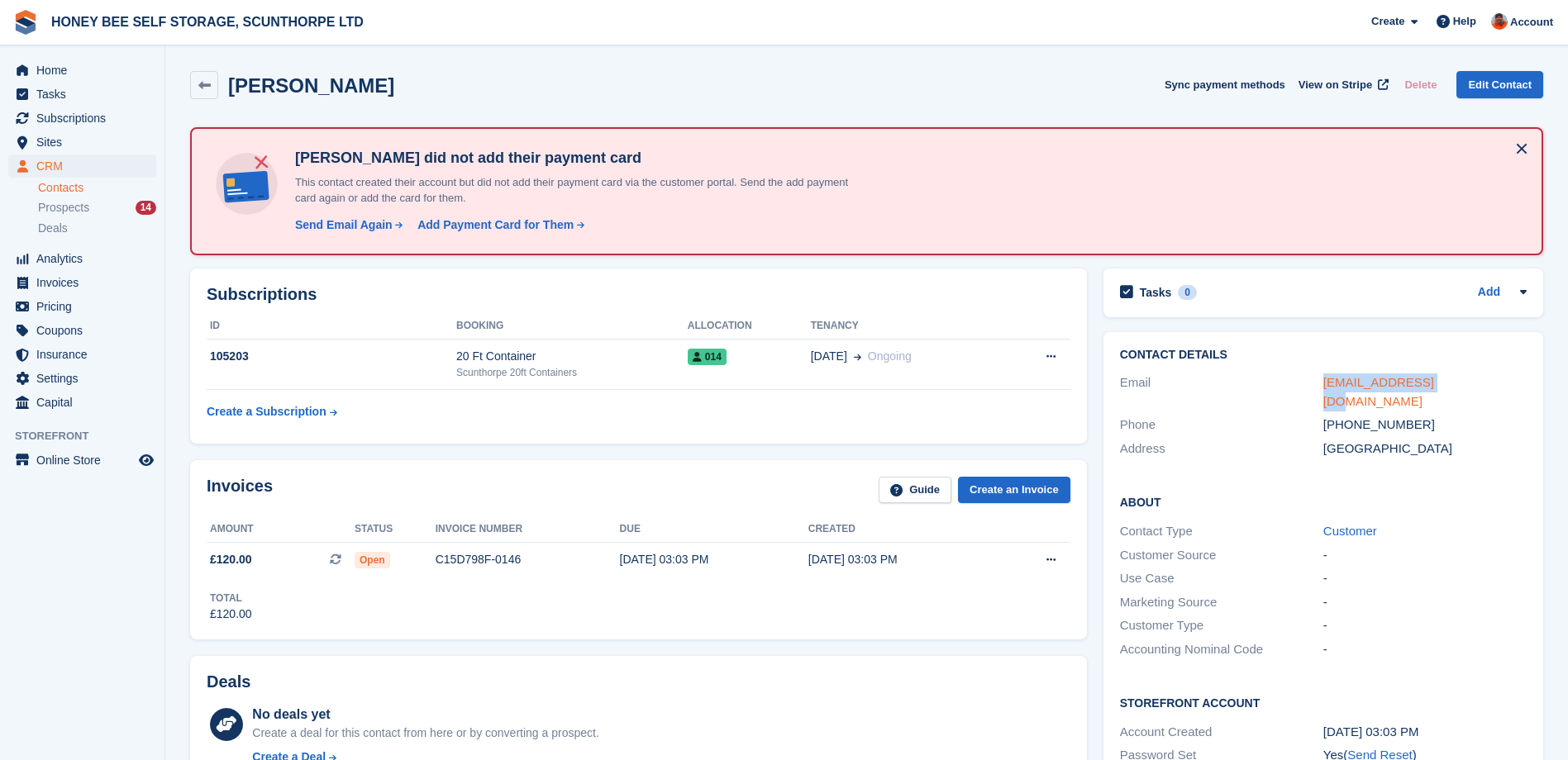
drag, startPoint x: 1442, startPoint y: 384, endPoint x: 1324, endPoint y: 386, distance: 118.0
click at [1324, 386] on div "3rsautos@gmail.com" at bounding box center [1425, 392] width 203 height 37
copy link "3rsautos@gmail.com"
click at [66, 285] on span "Invoices" at bounding box center [85, 282] width 99 height 24
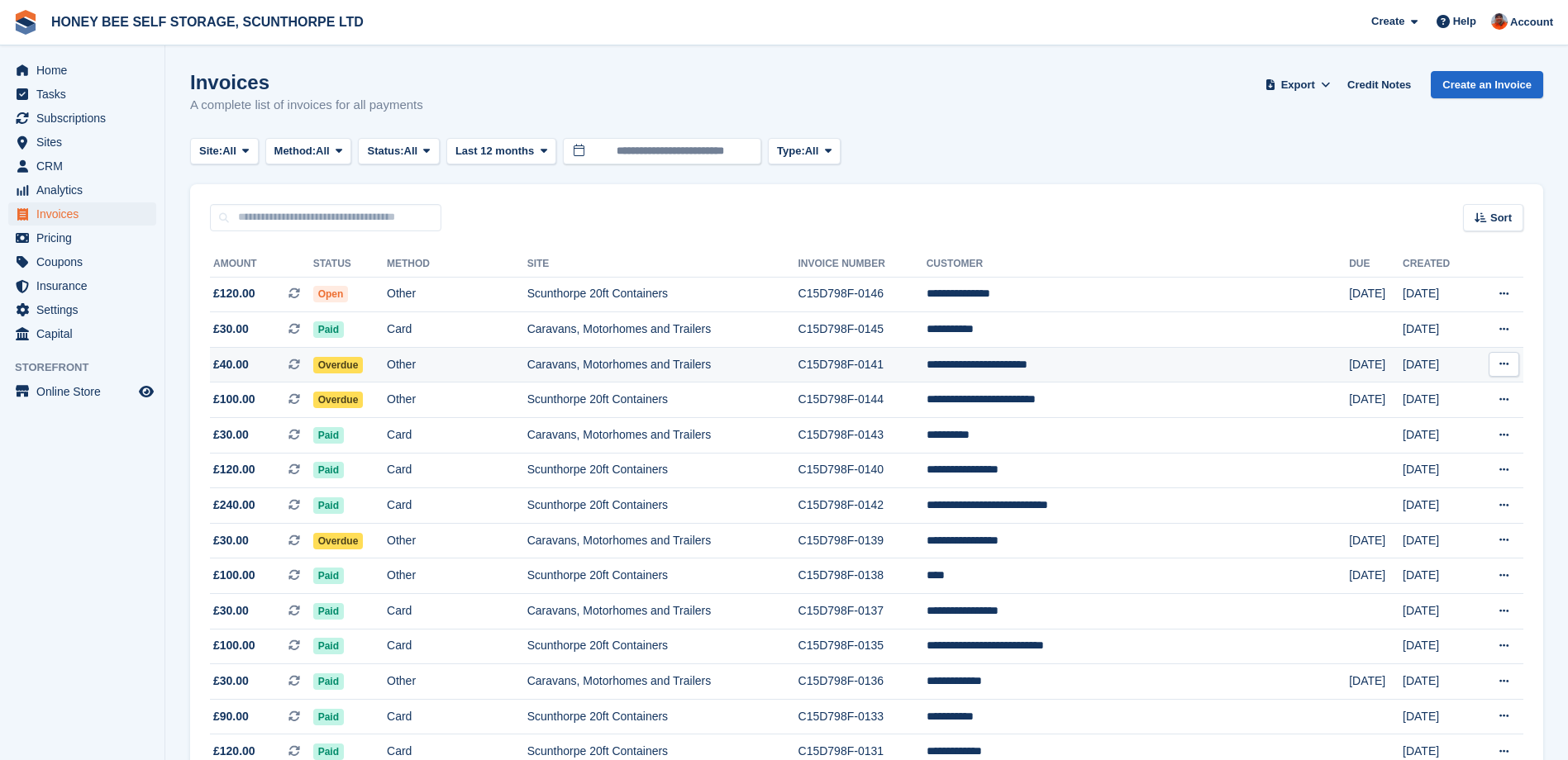
click at [645, 362] on td "Caravans, Motorhomes and Trailers" at bounding box center [663, 365] width 271 height 35
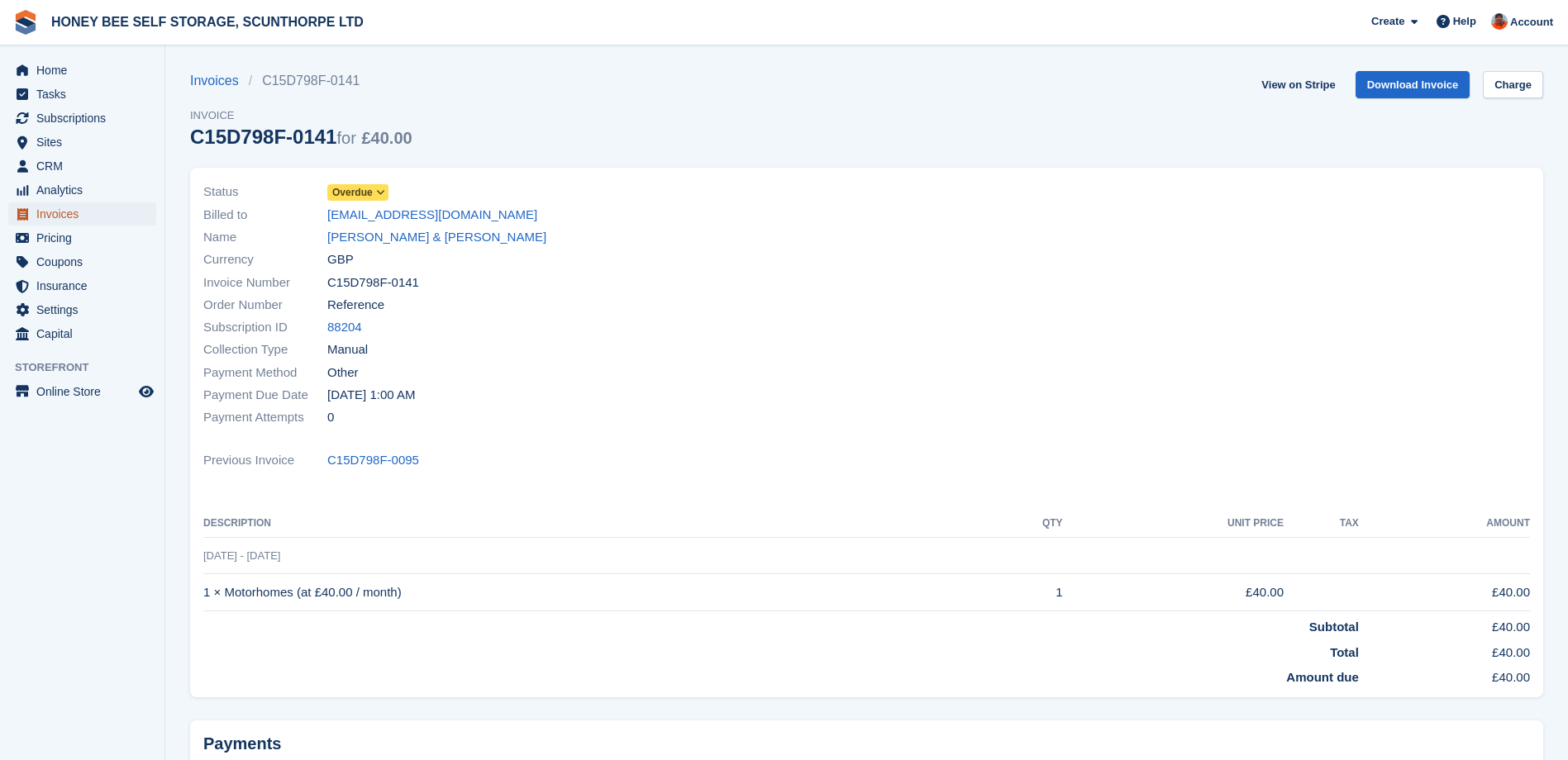
click at [61, 214] on span "Invoices" at bounding box center [85, 214] width 99 height 24
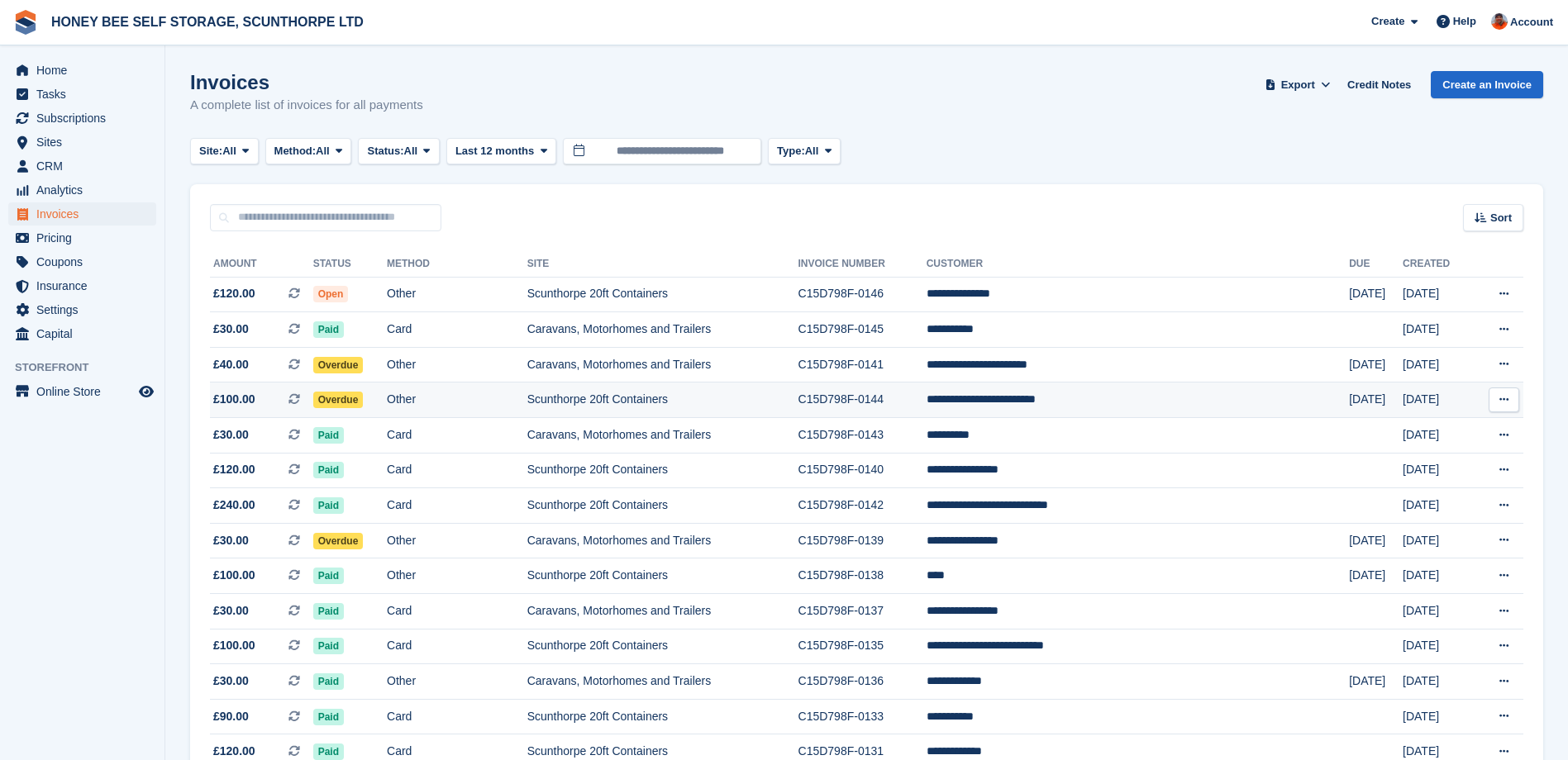
click at [364, 400] on span "Overdue" at bounding box center [338, 399] width 50 height 17
drag, startPoint x: 1525, startPoint y: 23, endPoint x: 1542, endPoint y: 50, distance: 31.9
click at [1525, 23] on span "Account" at bounding box center [1532, 22] width 43 height 17
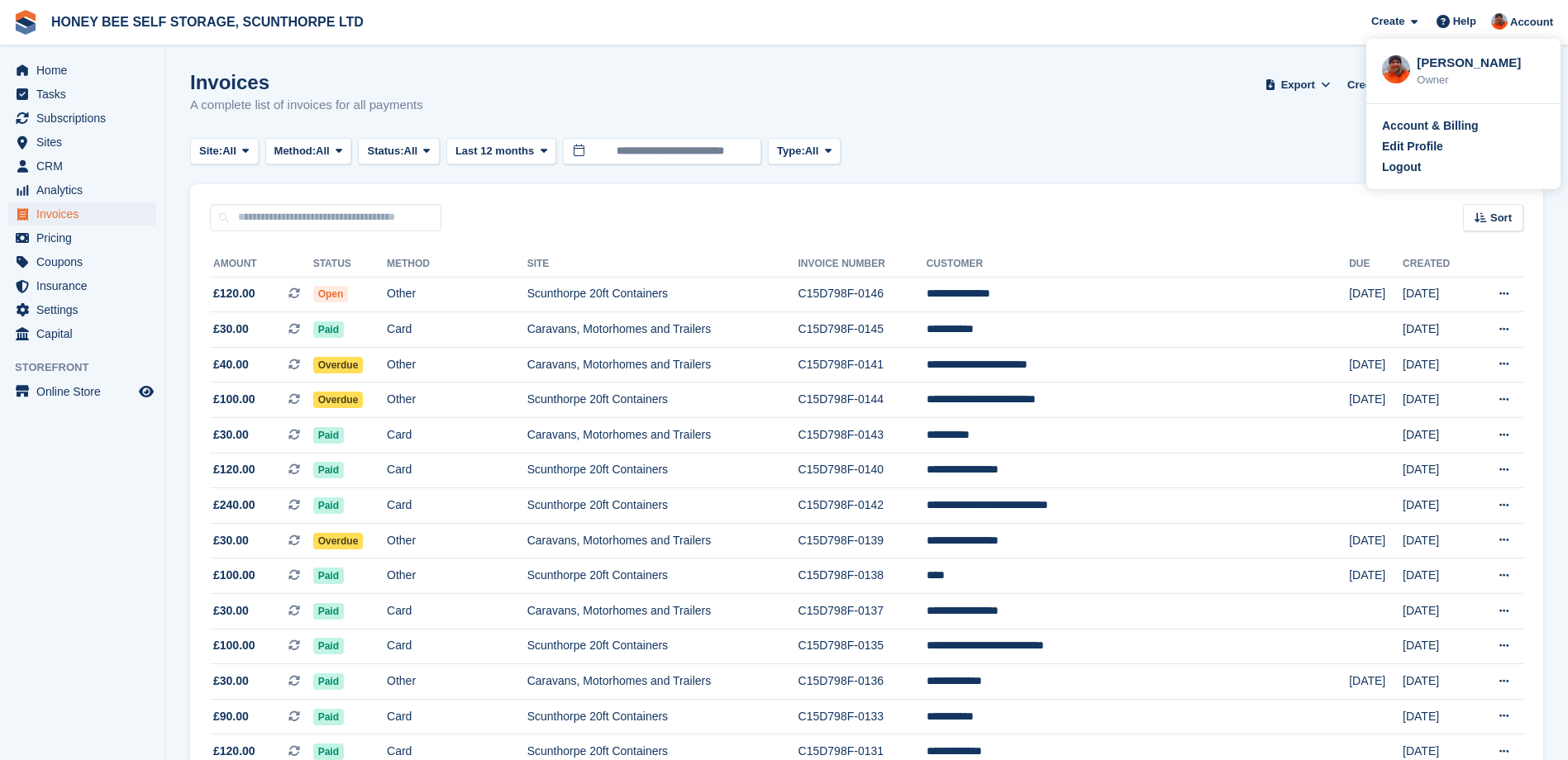
click at [1405, 166] on div "Logout" at bounding box center [1402, 168] width 39 height 18
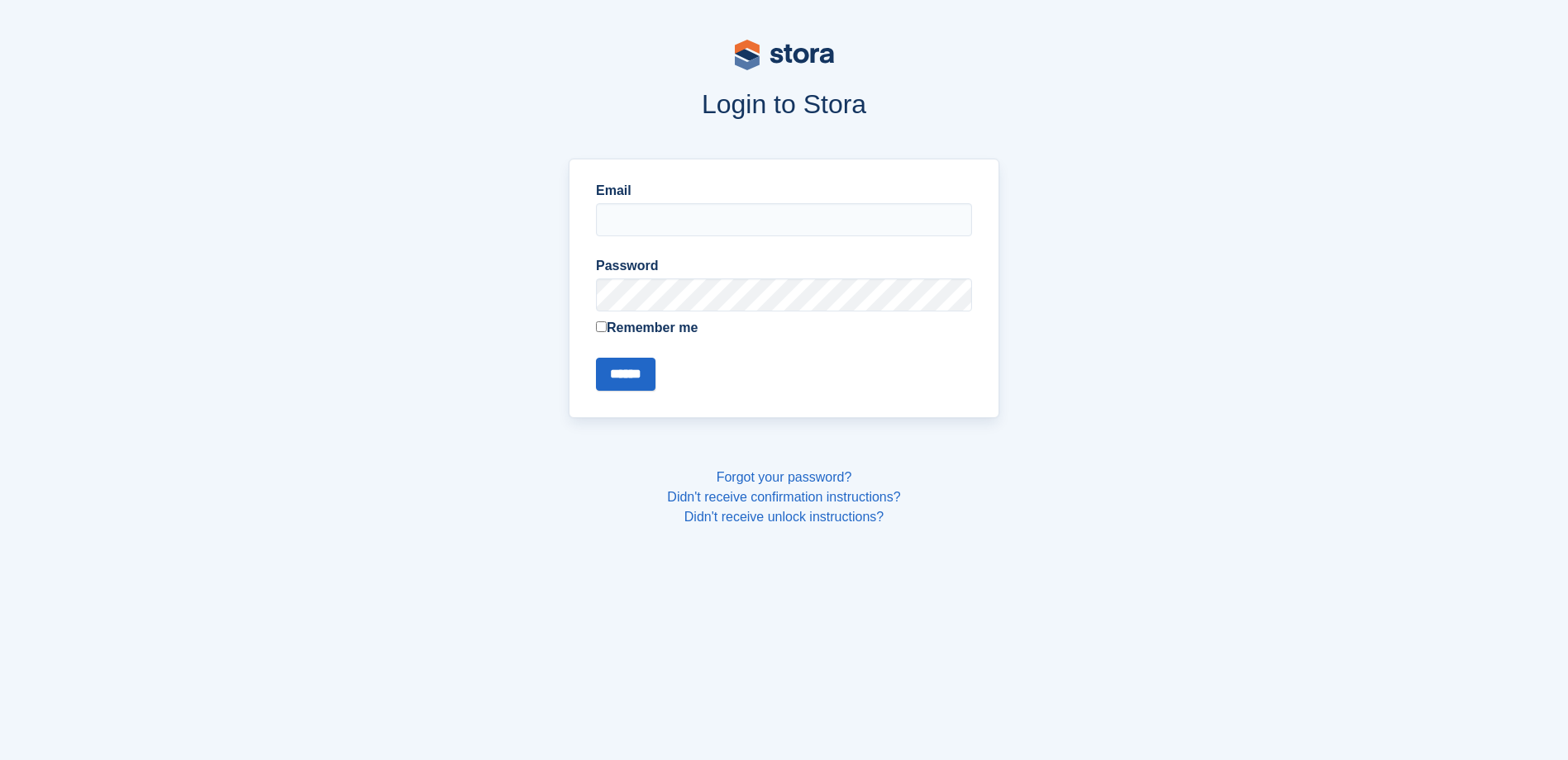
type input "**********"
